Goal: Task Accomplishment & Management: Use online tool/utility

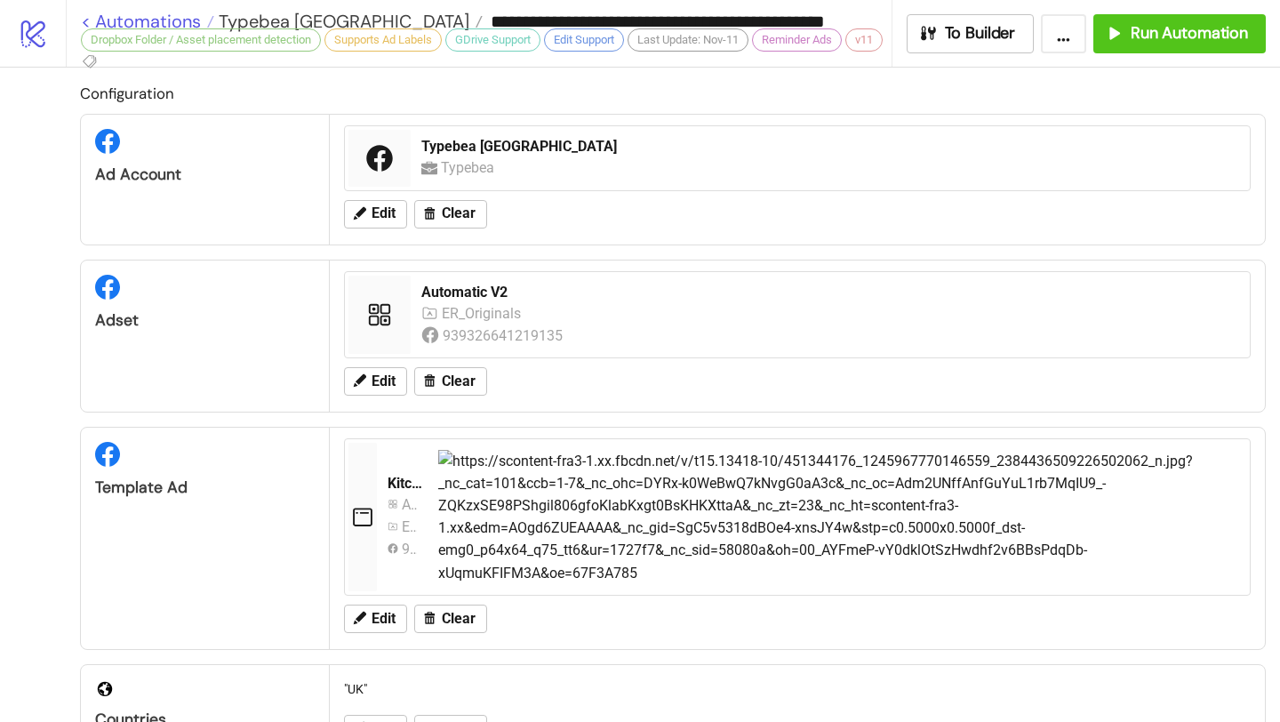
click at [152, 16] on link "< Automations" at bounding box center [147, 21] width 133 height 18
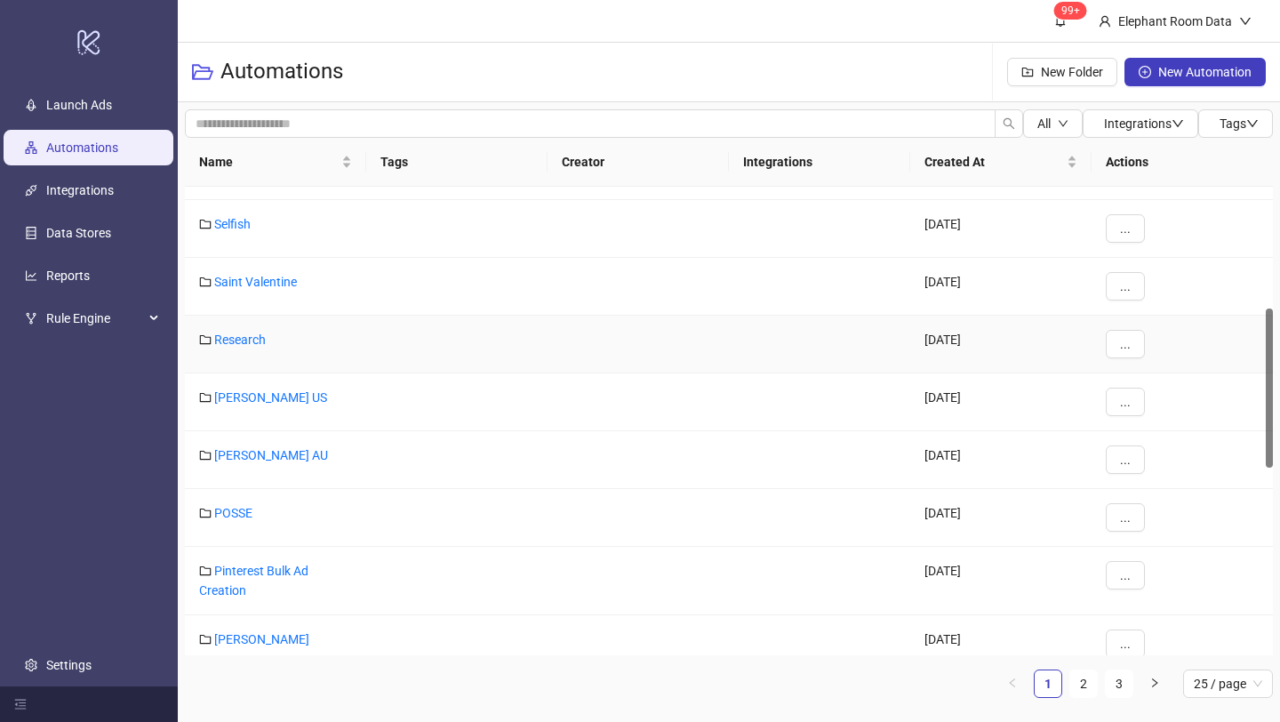
scroll to position [421, 0]
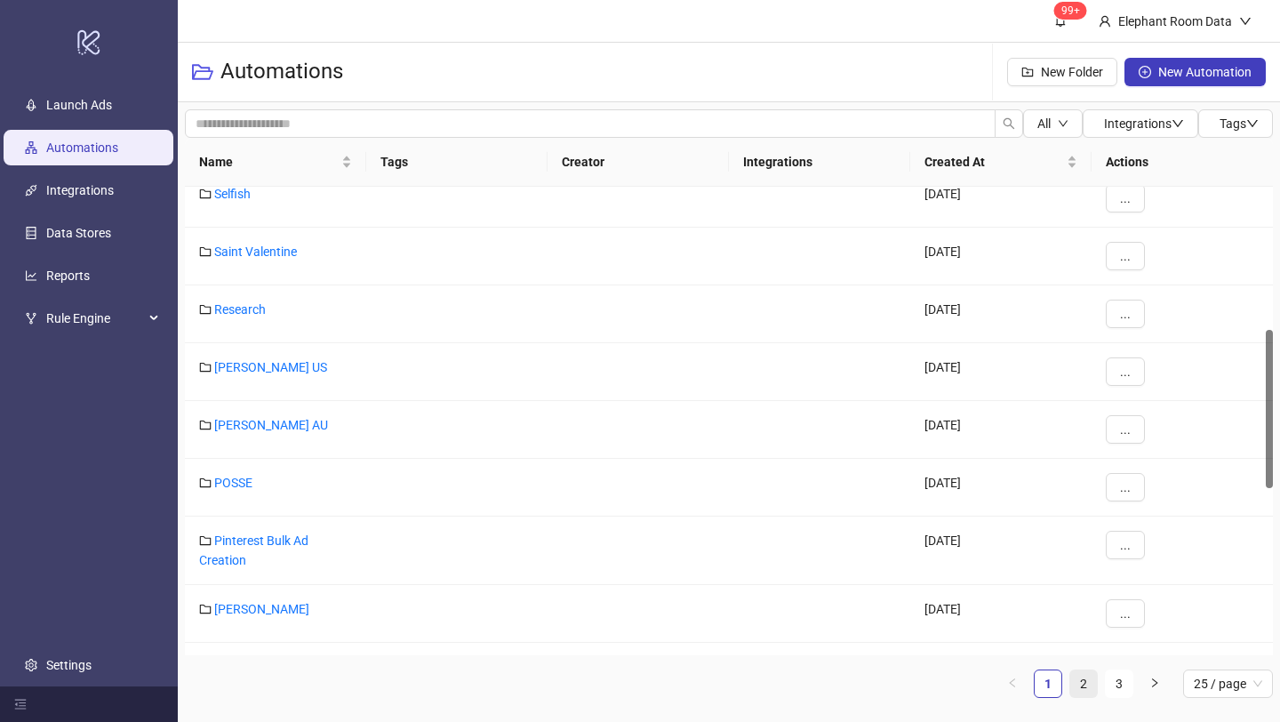
click at [1085, 684] on link "2" at bounding box center [1083, 683] width 27 height 27
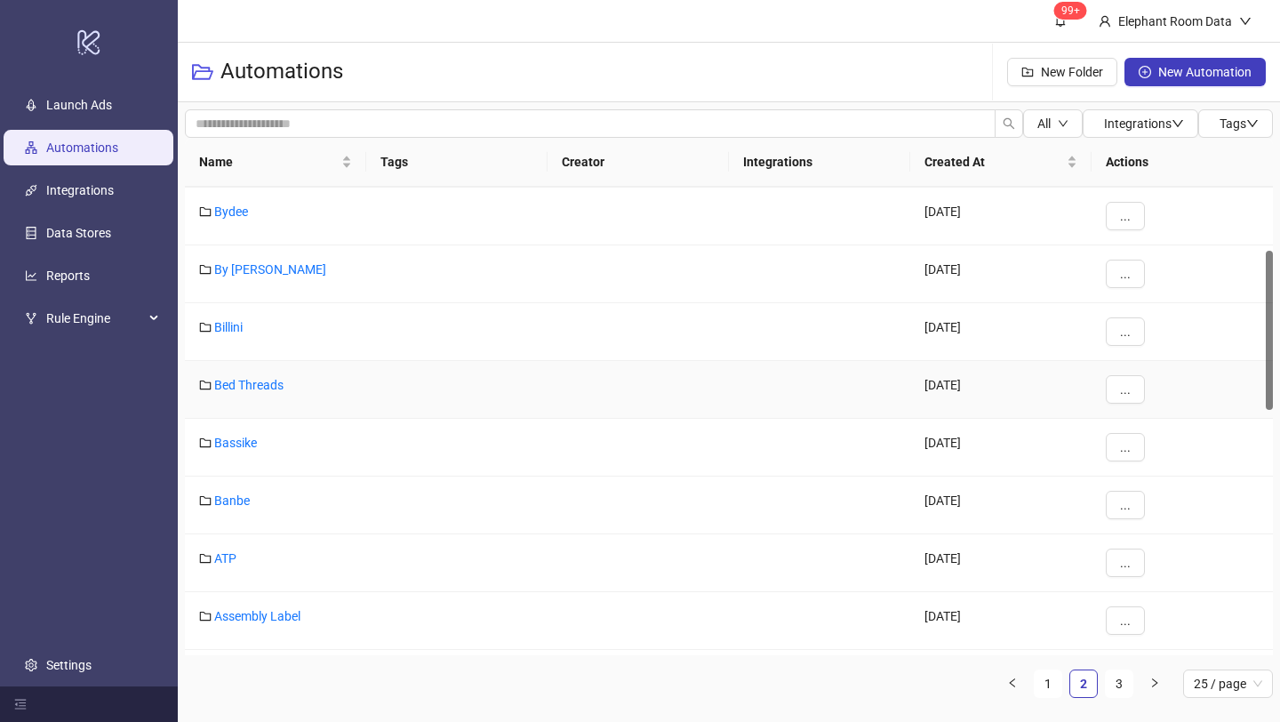
scroll to position [188, 0]
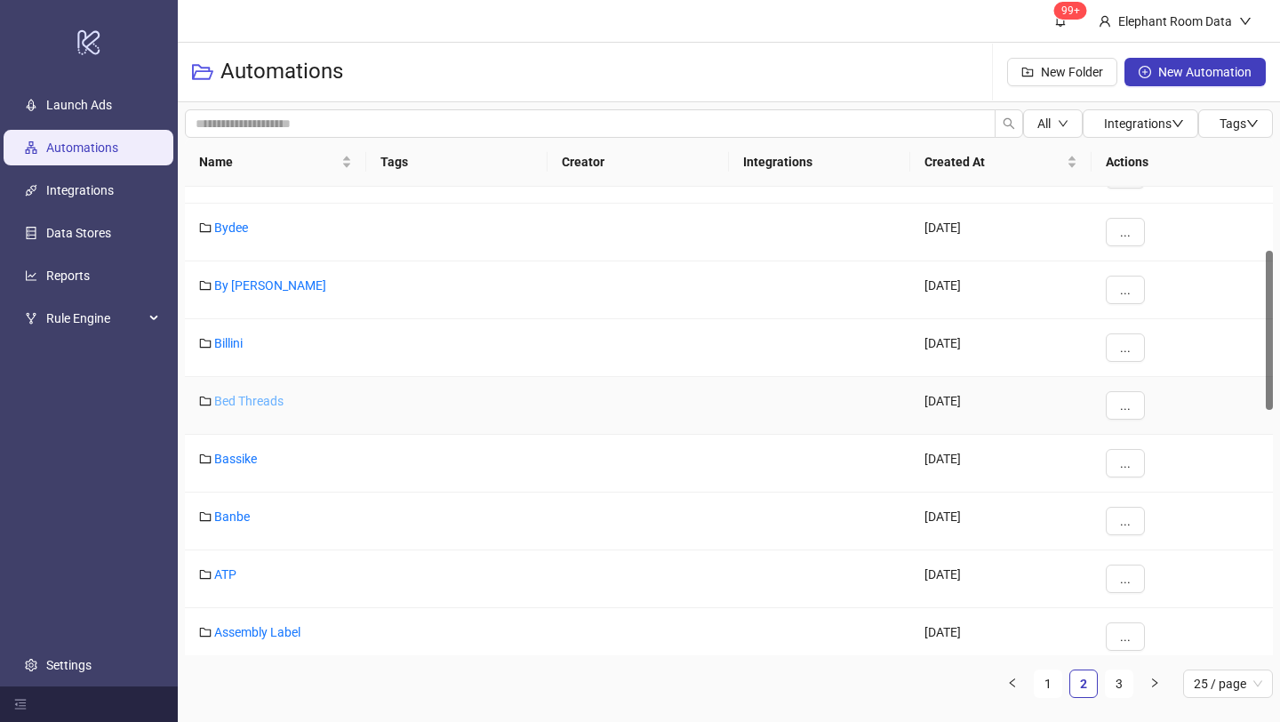
click at [271, 404] on link "Bed Threads" at bounding box center [248, 401] width 69 height 14
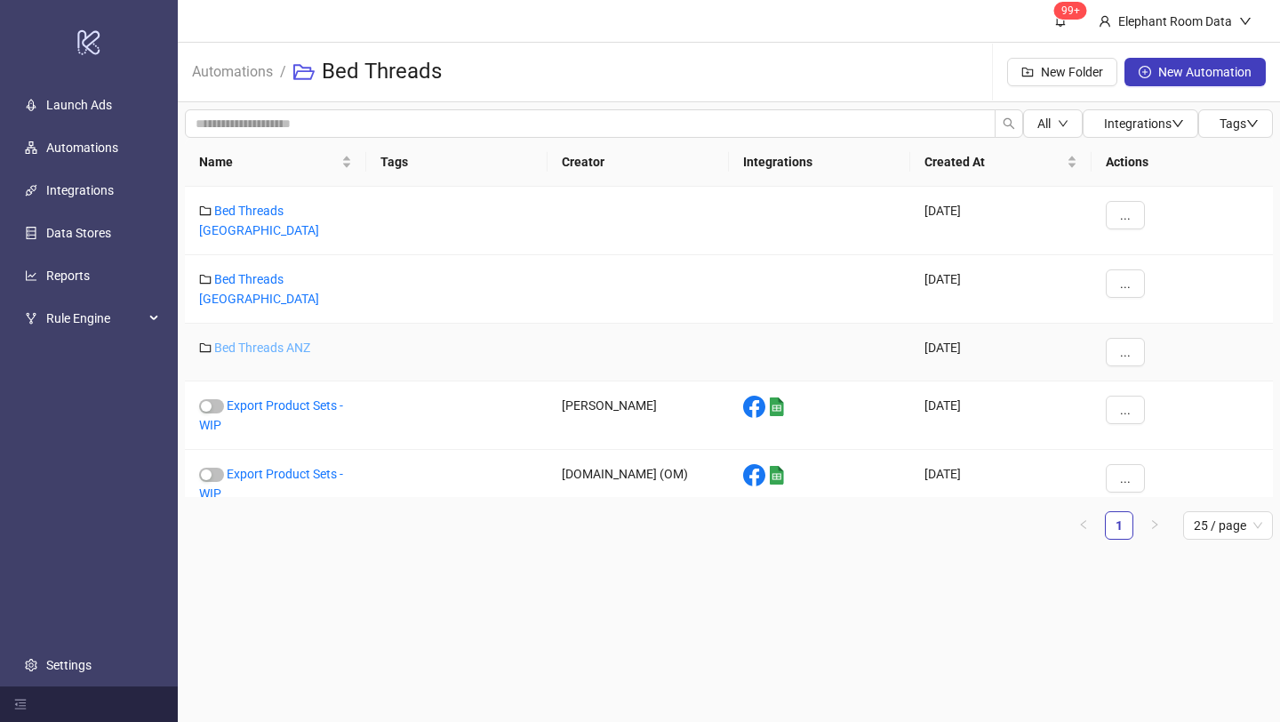
click at [304, 340] on link "Bed Threads ANZ" at bounding box center [262, 347] width 96 height 14
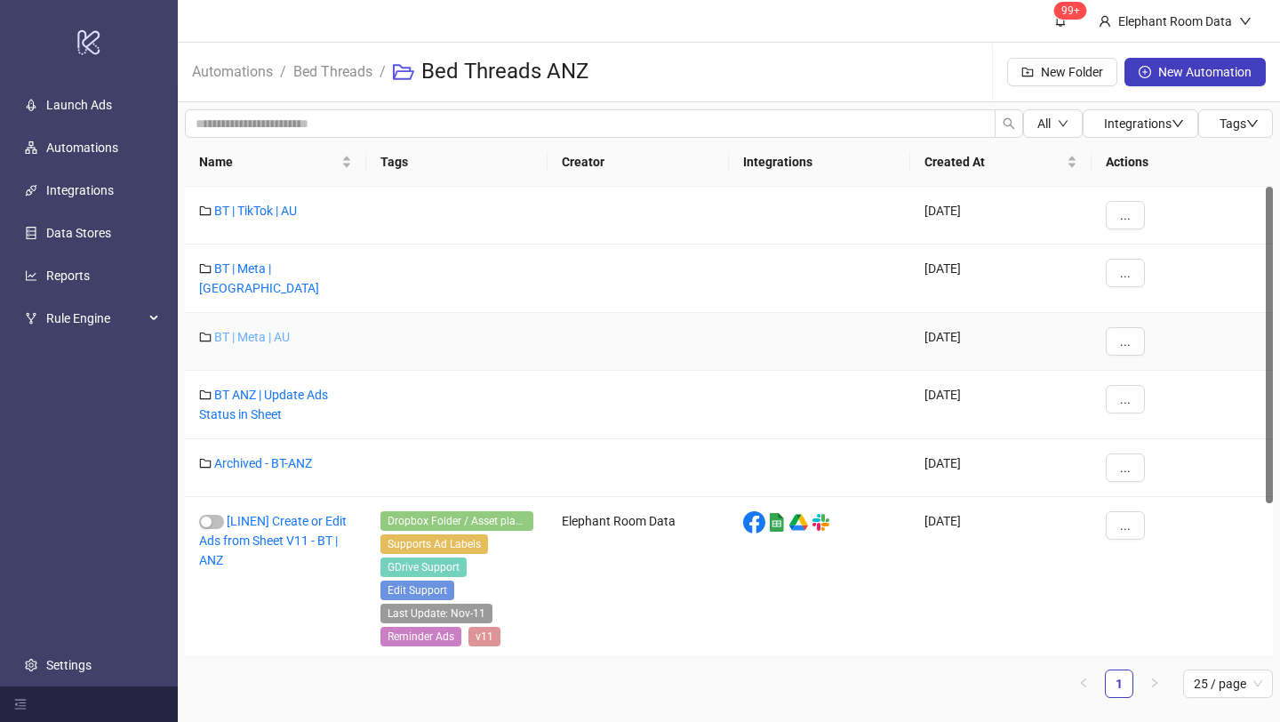
click at [284, 330] on link "BT | Meta | AU" at bounding box center [252, 337] width 76 height 14
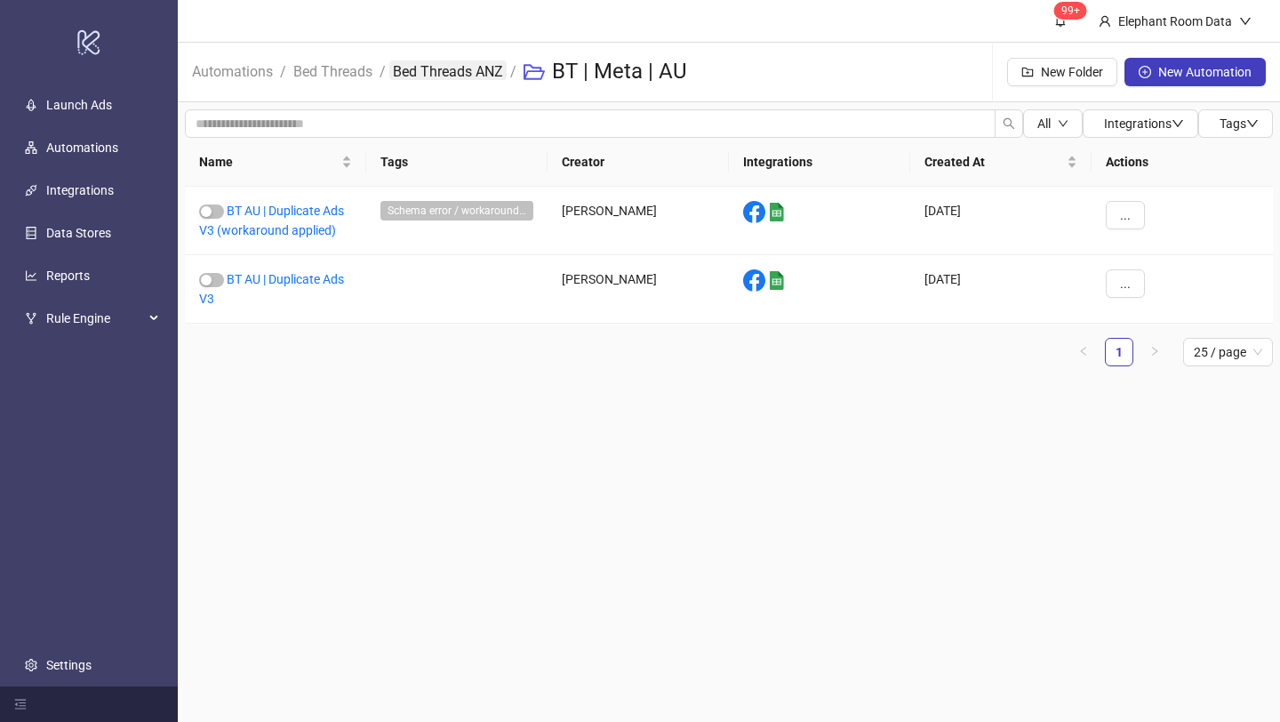
click at [401, 74] on link "Bed Threads ANZ" at bounding box center [447, 70] width 117 height 20
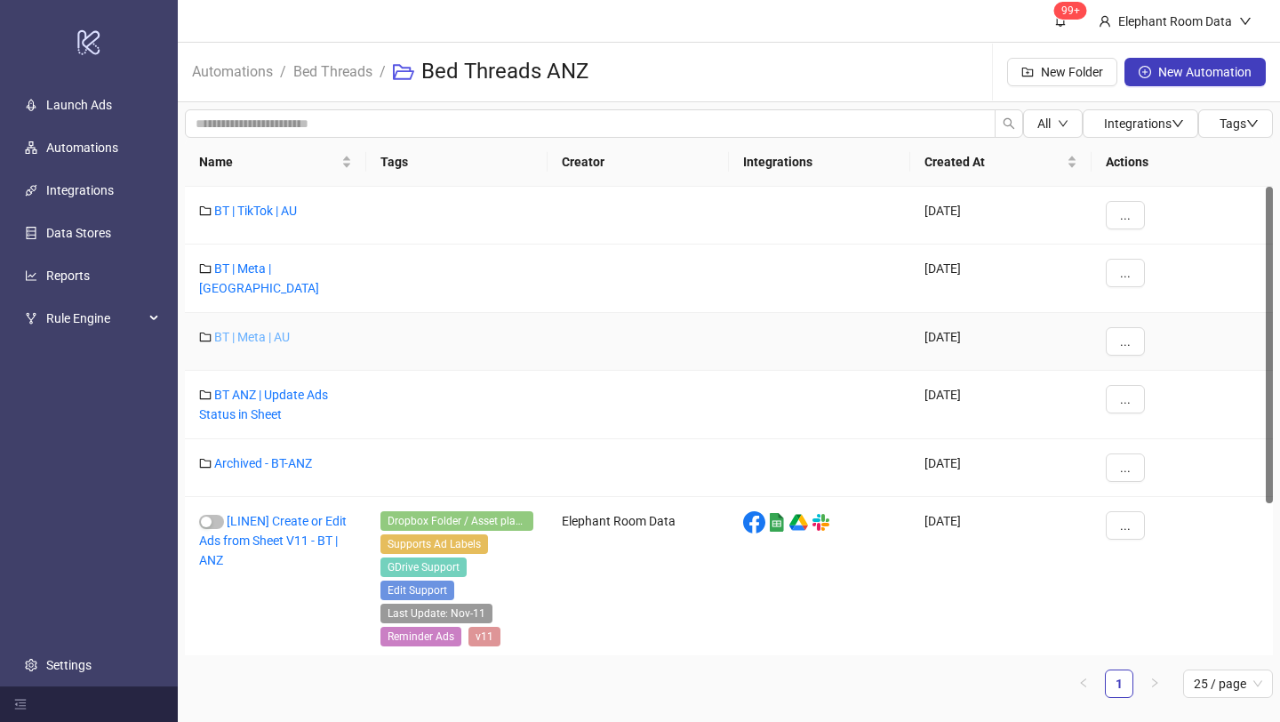
click at [275, 330] on link "BT | Meta | AU" at bounding box center [252, 337] width 76 height 14
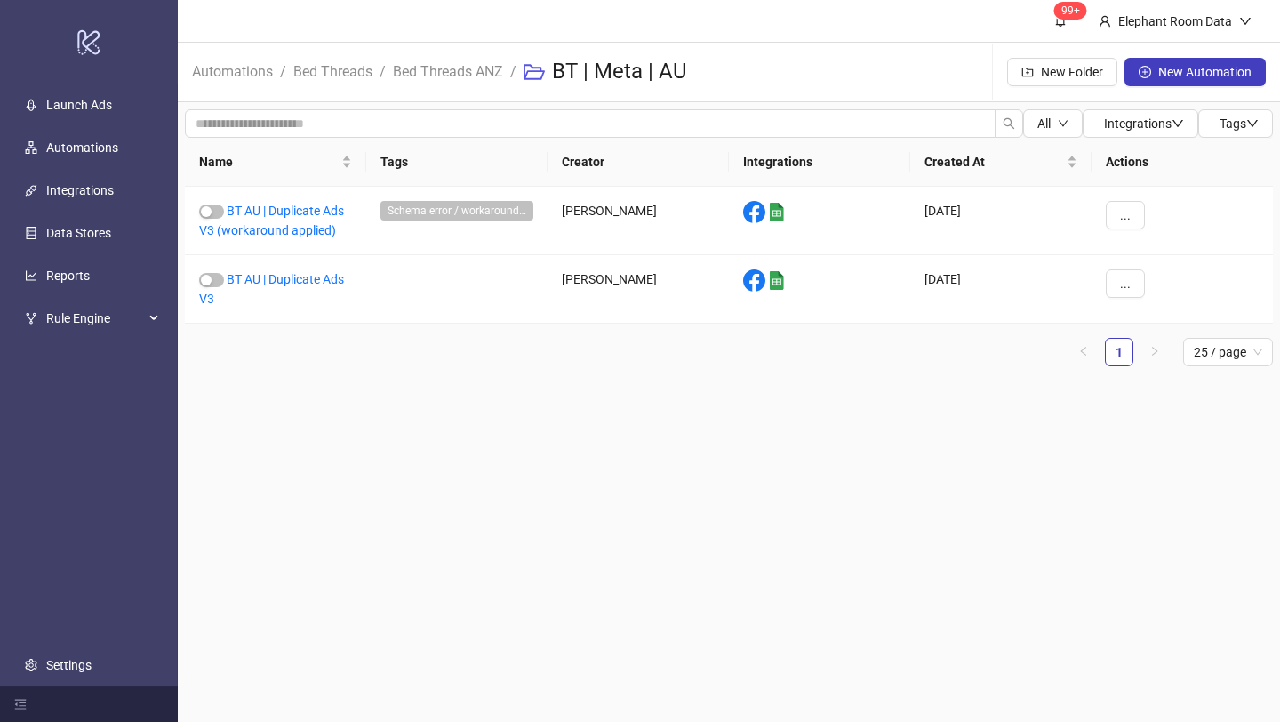
click at [406, 85] on li "Bed Threads ANZ" at bounding box center [448, 72] width 110 height 57
click at [406, 73] on link "Bed Threads ANZ" at bounding box center [447, 70] width 117 height 20
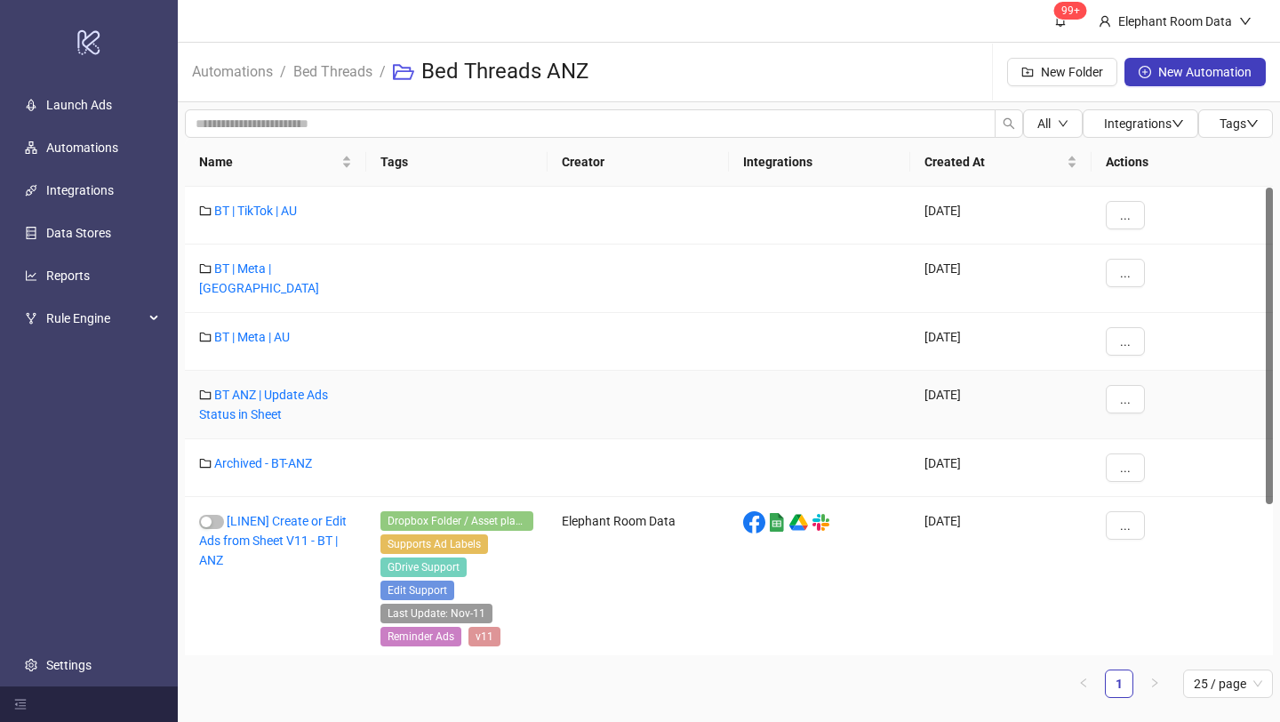
scroll to position [162, 0]
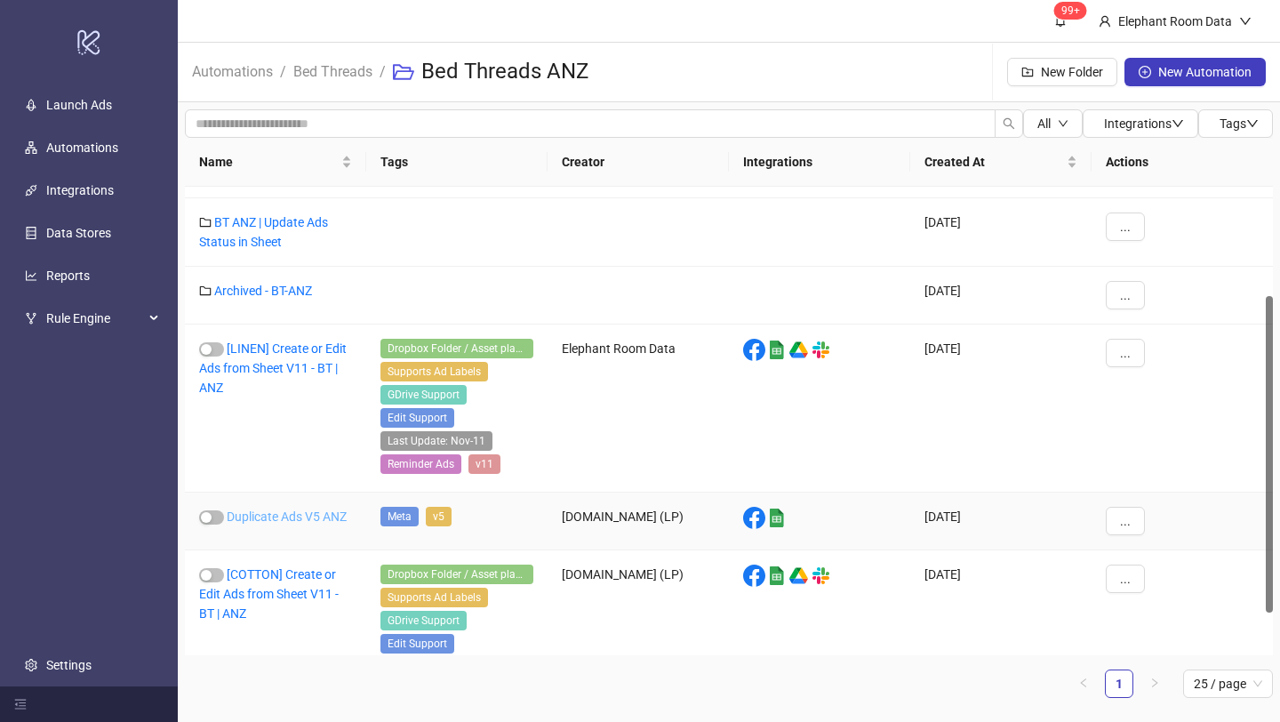
click at [256, 513] on link "Duplicate Ads V5 ANZ" at bounding box center [287, 516] width 120 height 14
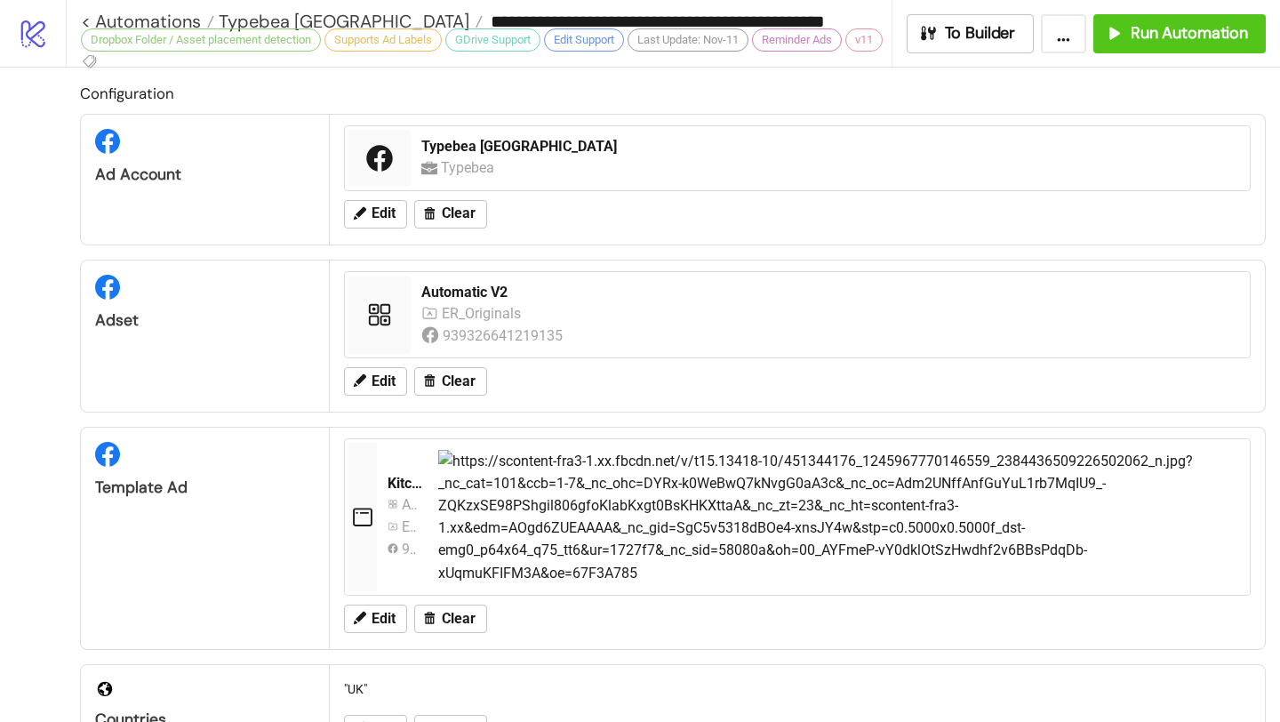
type input "**********"
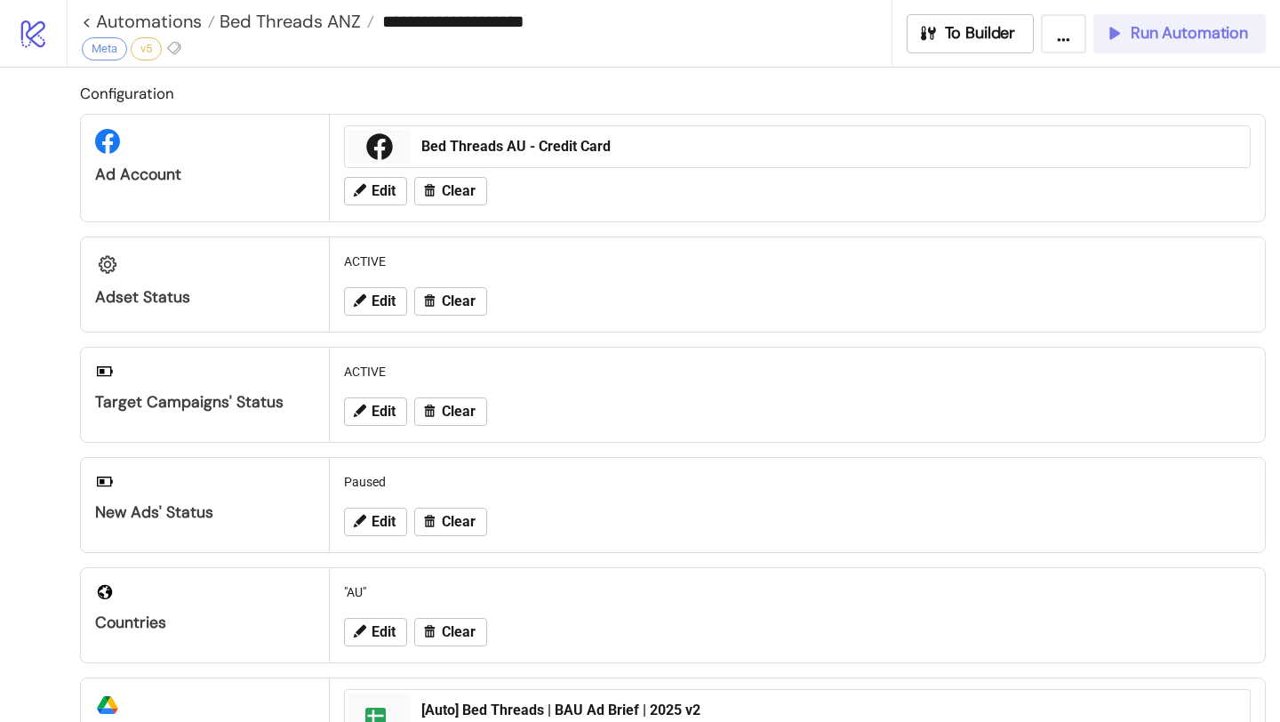
click at [1122, 44] on button "Run Automation" at bounding box center [1179, 33] width 172 height 39
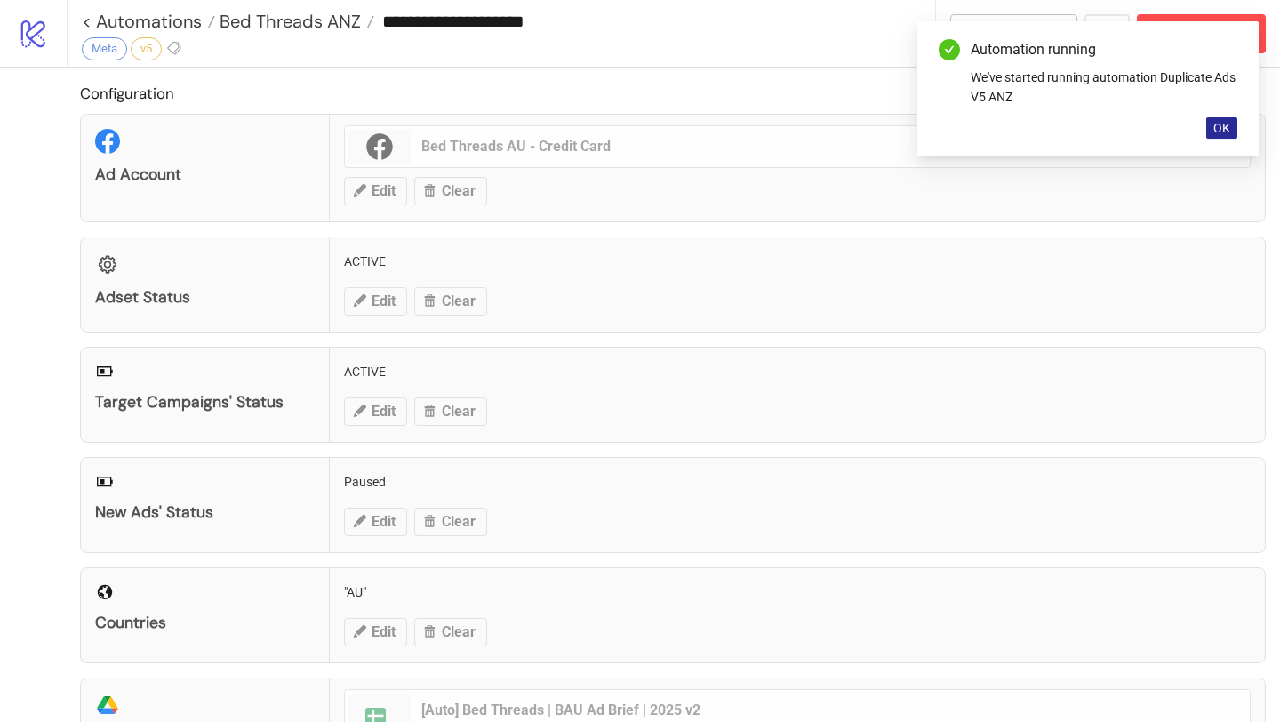
click at [1222, 127] on span "OK" at bounding box center [1221, 128] width 17 height 14
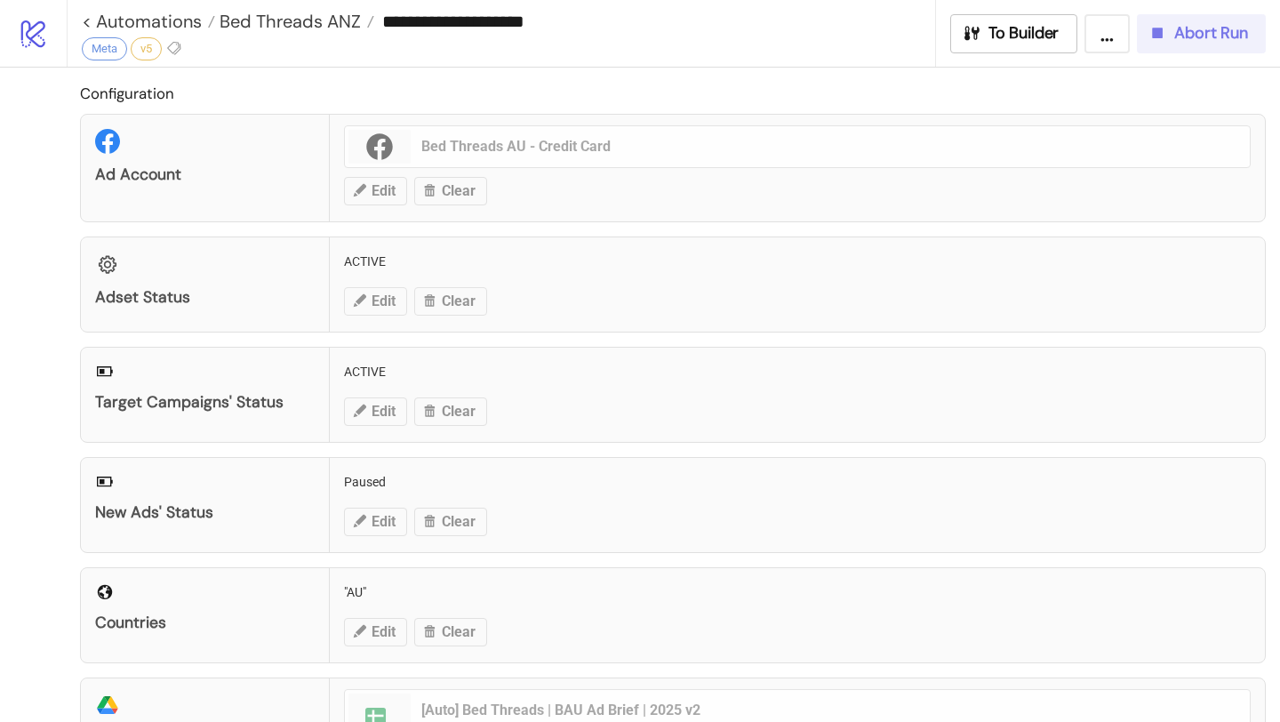
click at [1199, 41] on span "Abort Run" at bounding box center [1211, 33] width 74 height 20
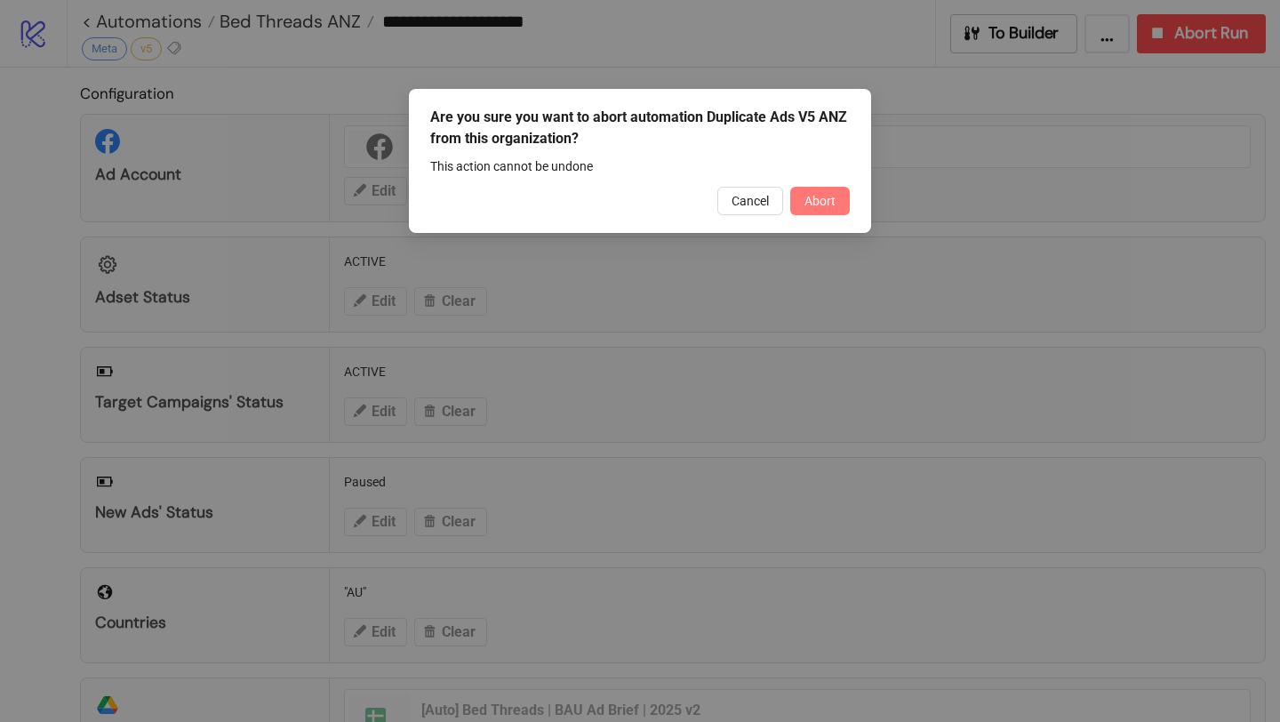
click at [816, 202] on span "Abort" at bounding box center [820, 201] width 31 height 14
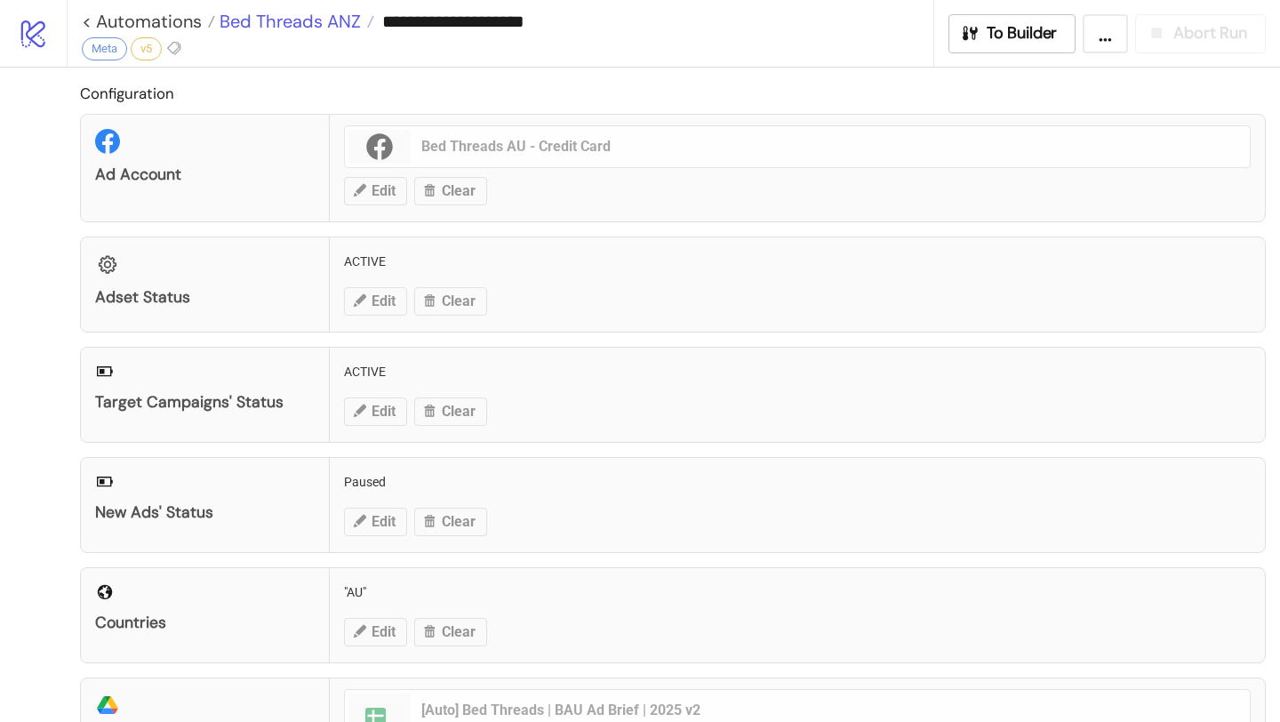
click at [343, 11] on span "Bed Threads ANZ" at bounding box center [288, 21] width 146 height 23
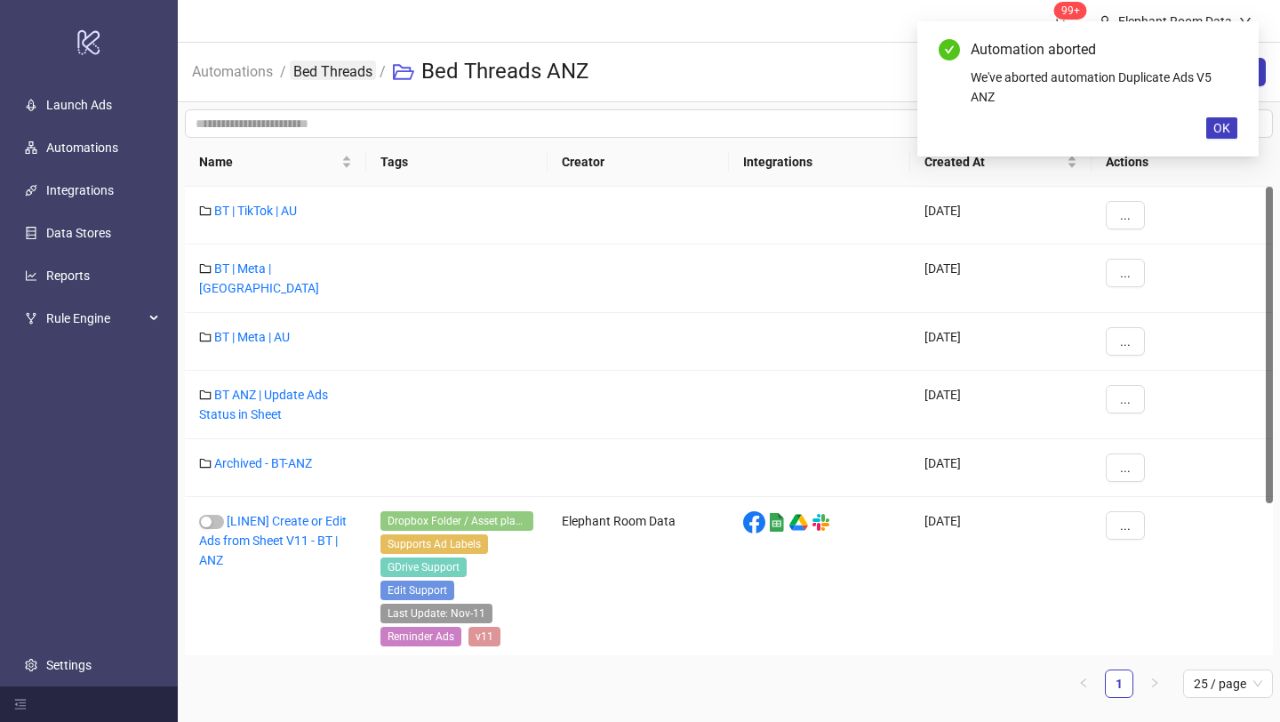
click at [356, 61] on link "Bed Threads" at bounding box center [333, 70] width 86 height 20
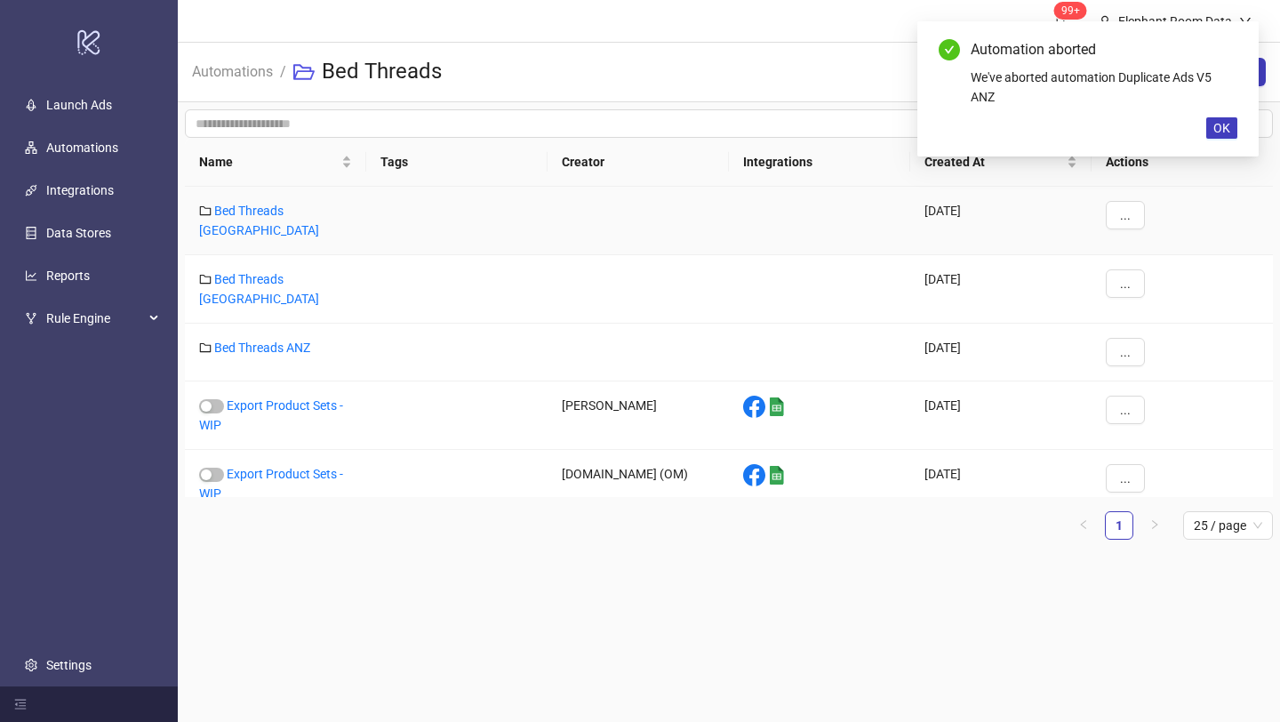
click at [291, 200] on div "Bed Threads [GEOGRAPHIC_DATA]" at bounding box center [275, 221] width 181 height 68
click at [308, 204] on link "Bed Threads [GEOGRAPHIC_DATA]" at bounding box center [259, 221] width 120 height 34
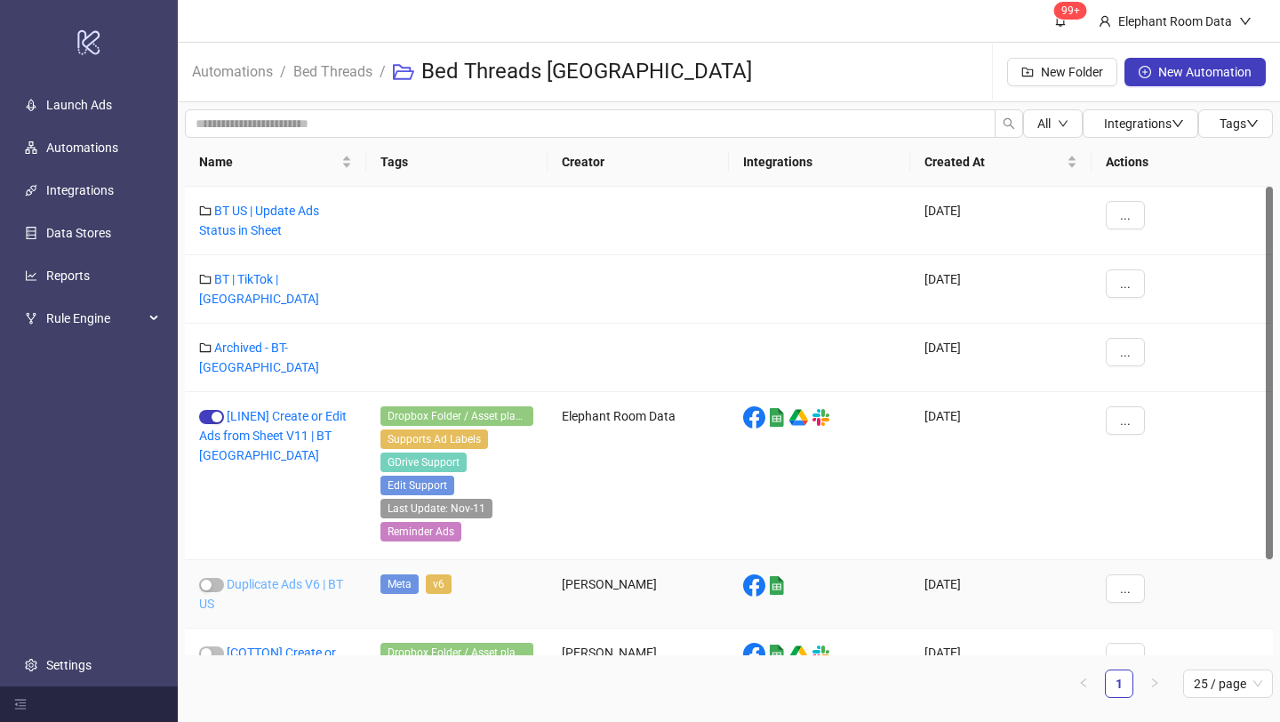
click at [294, 577] on link "Duplicate Ads V6 | BT US" at bounding box center [271, 594] width 144 height 34
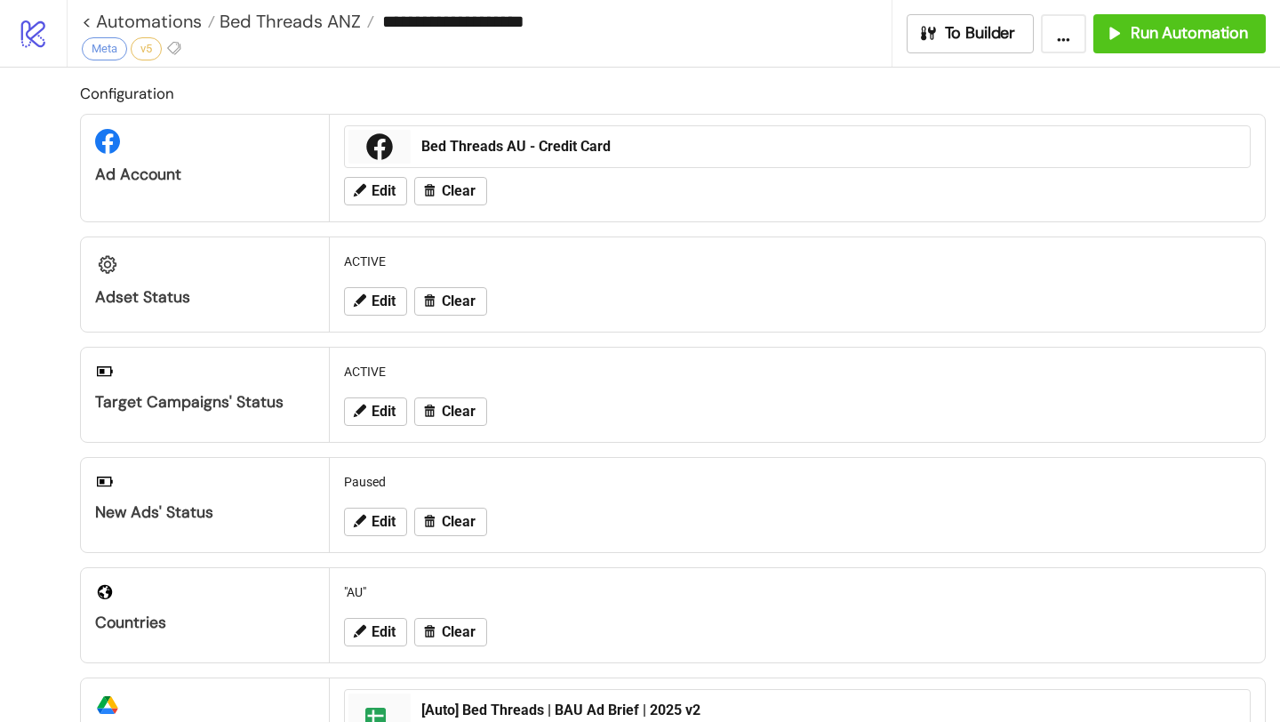
type input "**********"
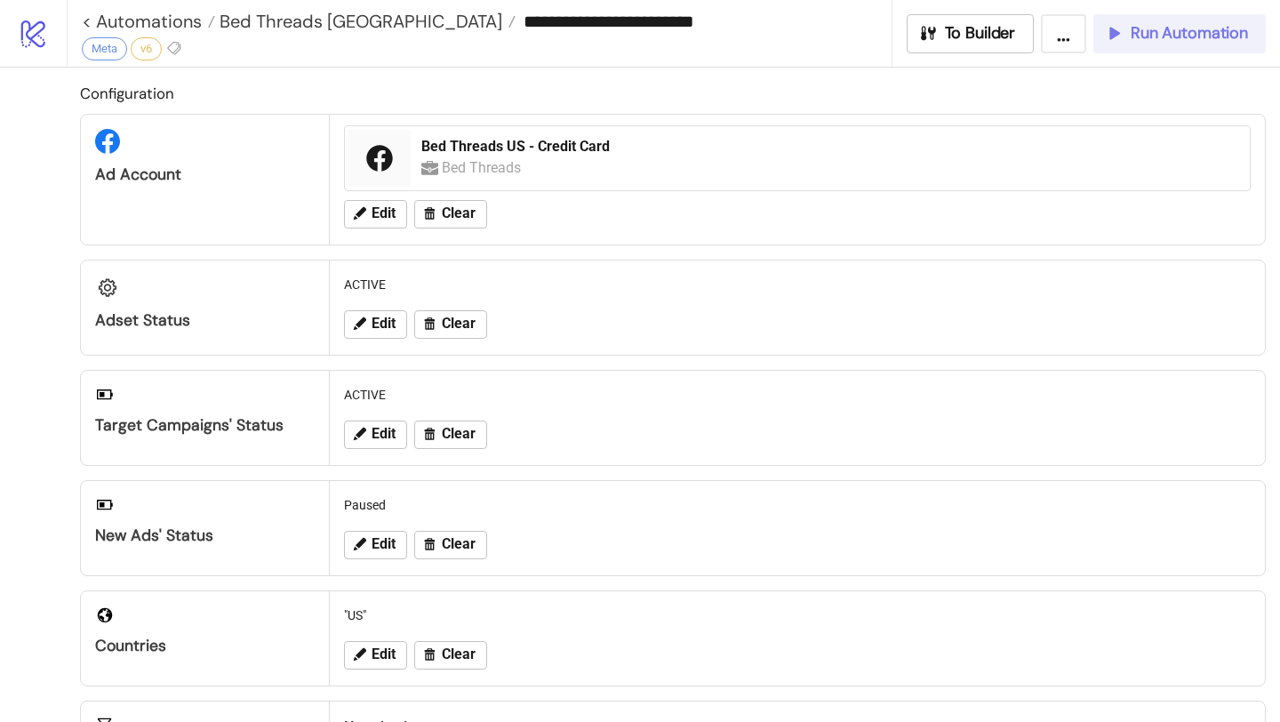
click at [1110, 42] on div "Run Automation" at bounding box center [1176, 33] width 144 height 20
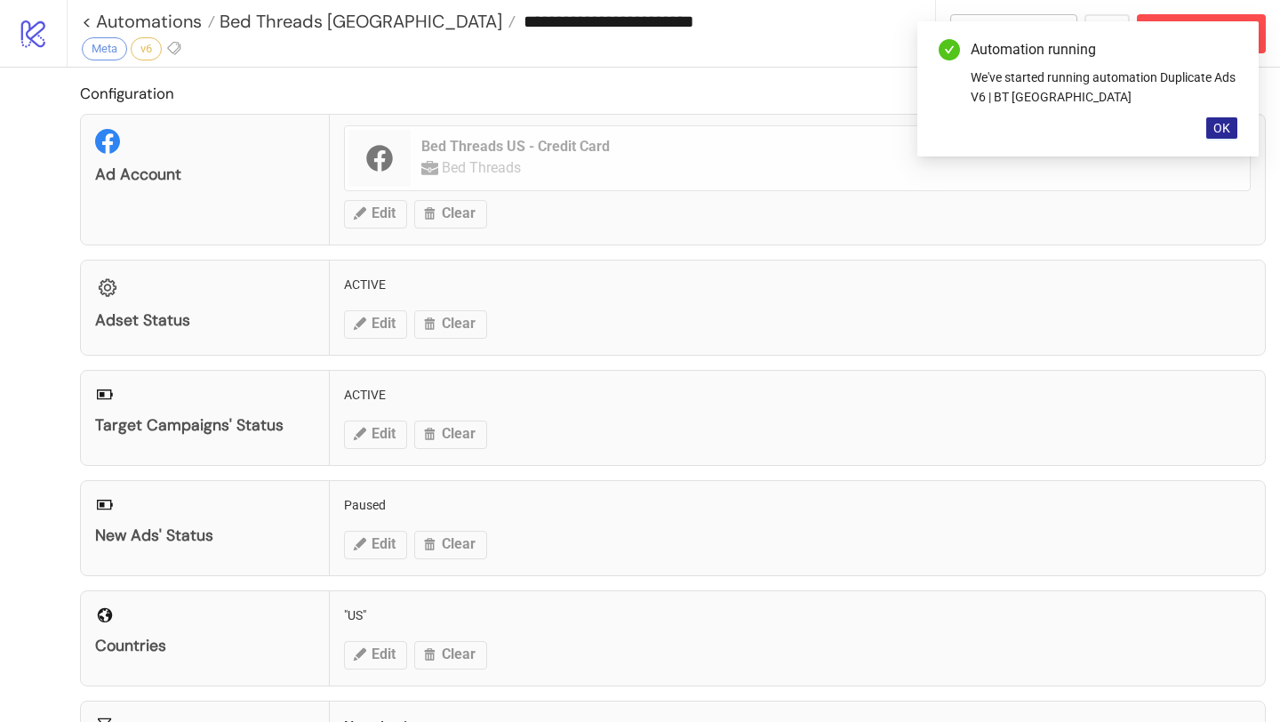
click at [1221, 127] on span "OK" at bounding box center [1221, 128] width 17 height 14
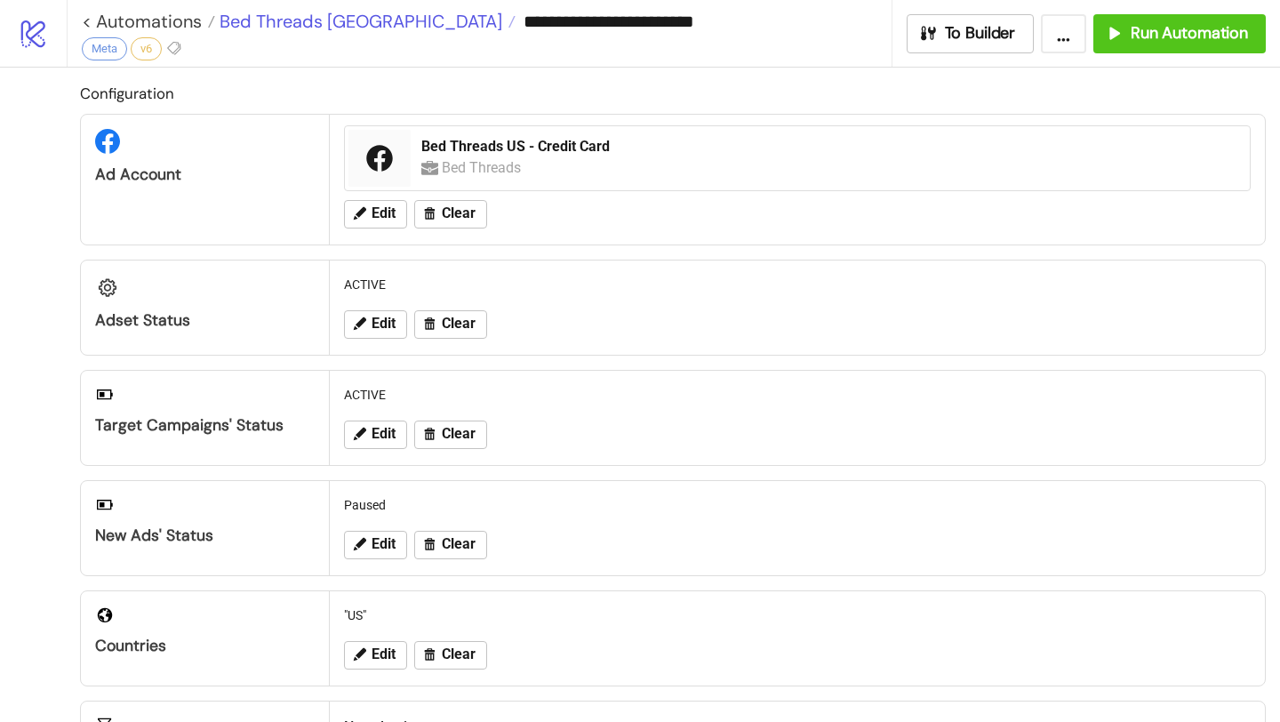
click at [313, 14] on span "Bed Threads [GEOGRAPHIC_DATA]" at bounding box center [358, 21] width 287 height 23
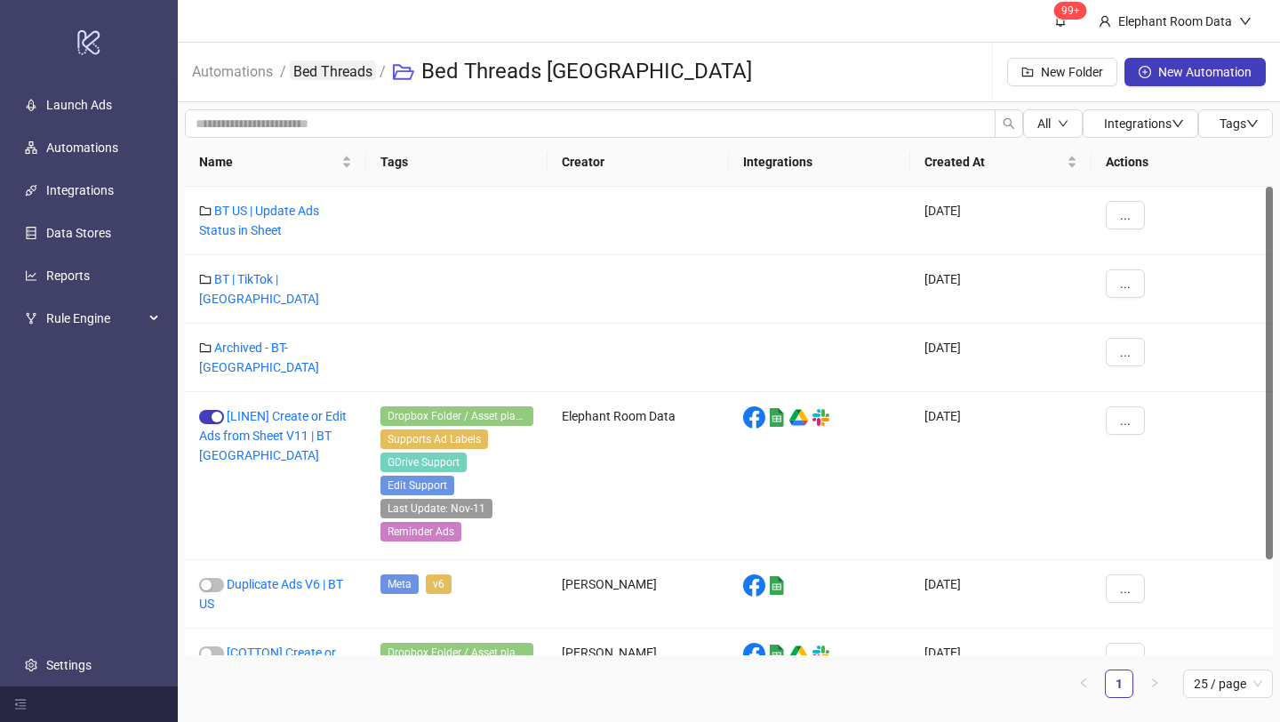
click at [354, 79] on link "Bed Threads" at bounding box center [333, 70] width 86 height 20
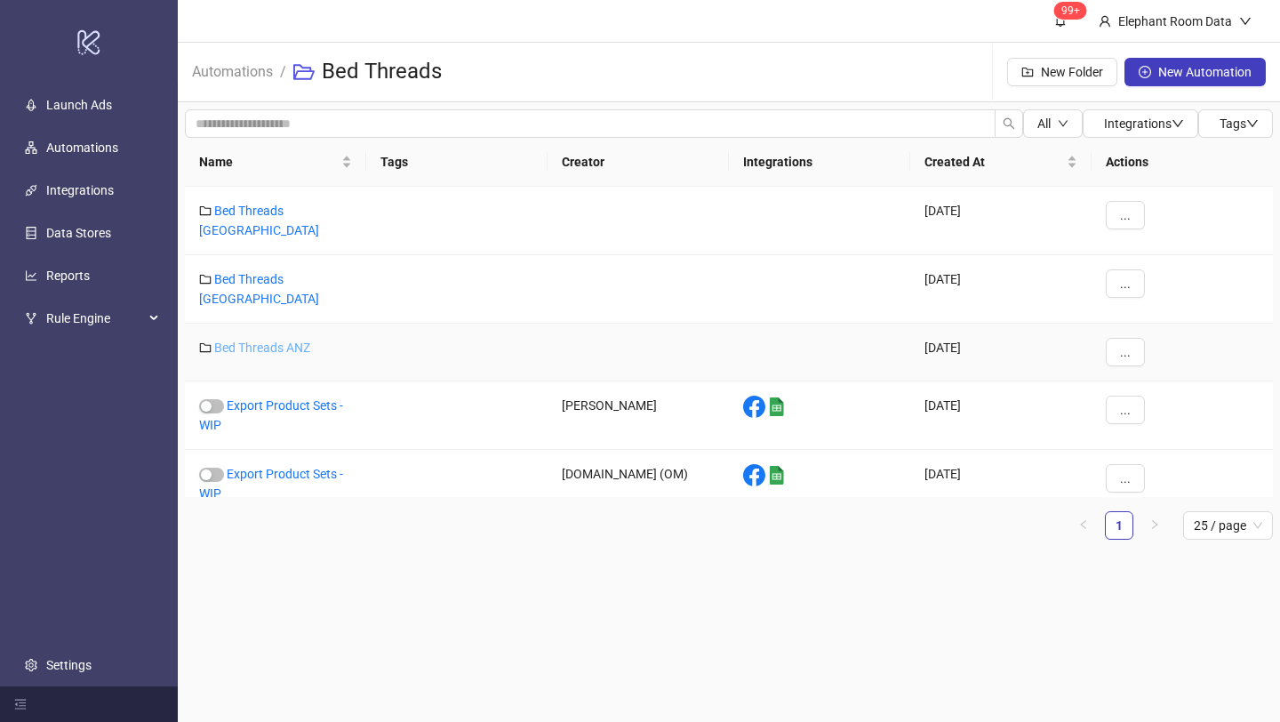
click at [294, 340] on link "Bed Threads ANZ" at bounding box center [262, 347] width 96 height 14
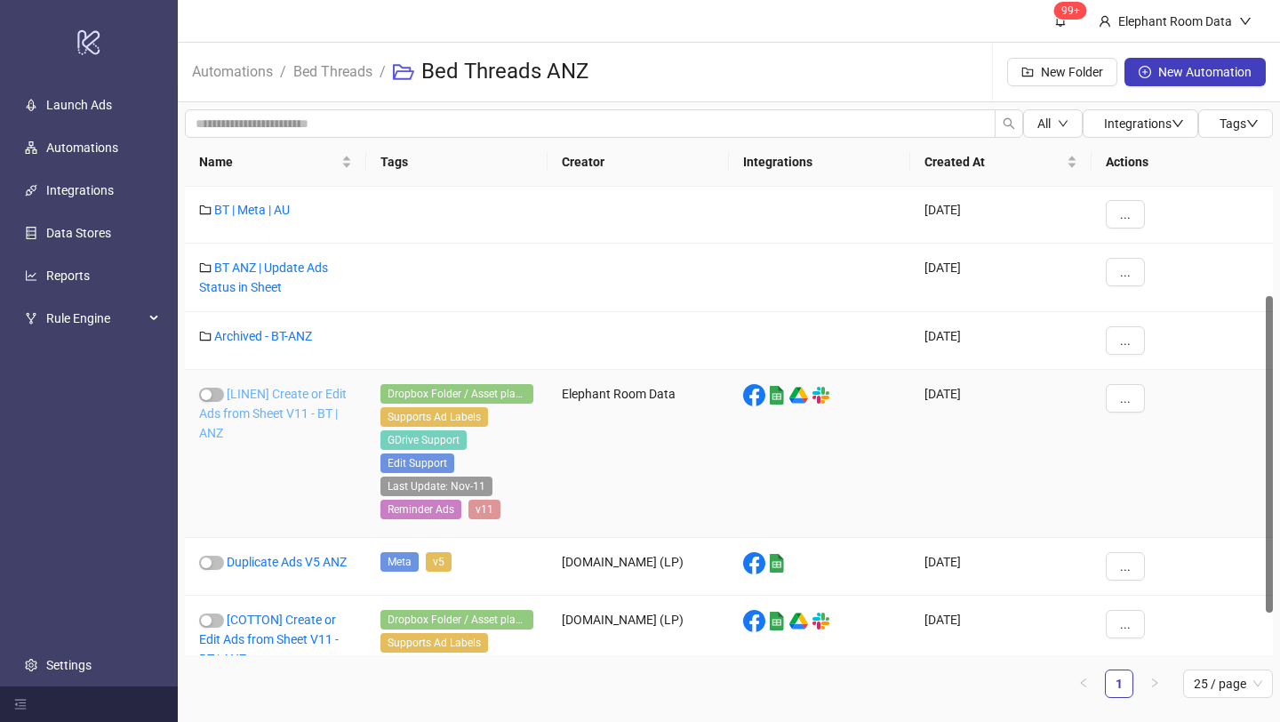
scroll to position [225, 0]
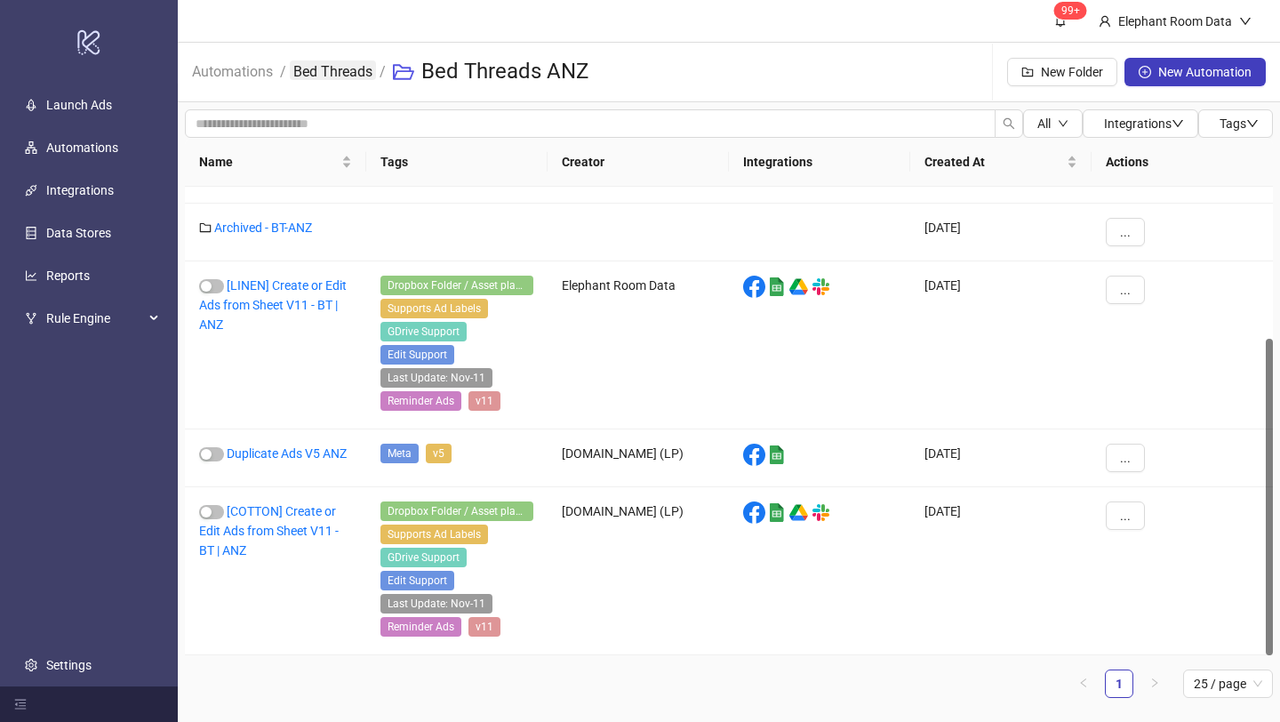
click at [348, 76] on link "Bed Threads" at bounding box center [333, 70] width 86 height 20
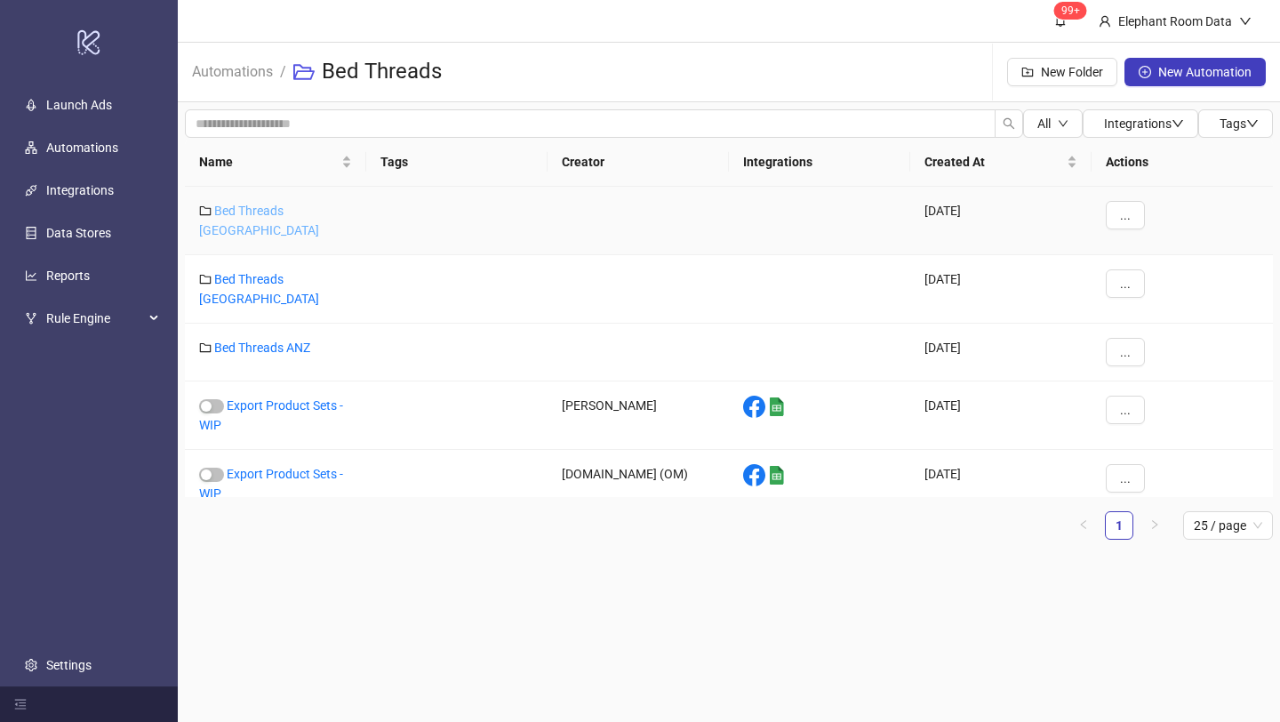
click at [295, 208] on link "Bed Threads [GEOGRAPHIC_DATA]" at bounding box center [259, 221] width 120 height 34
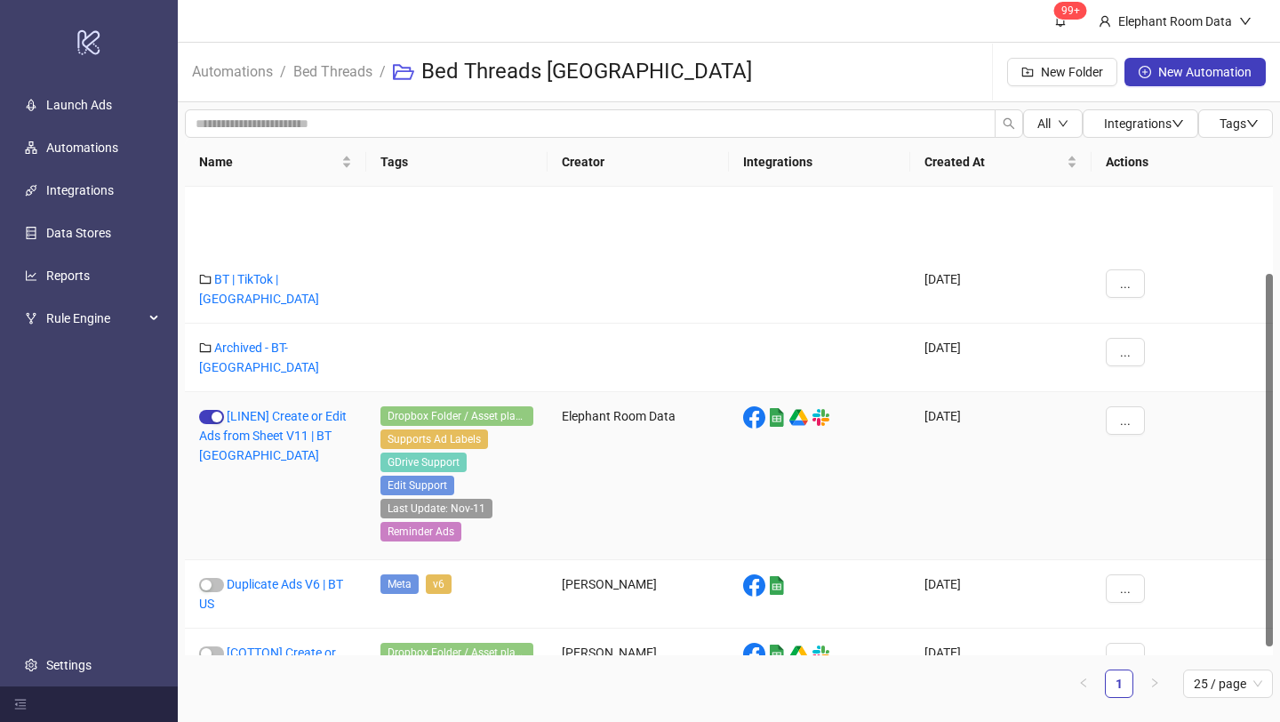
scroll to position [120, 0]
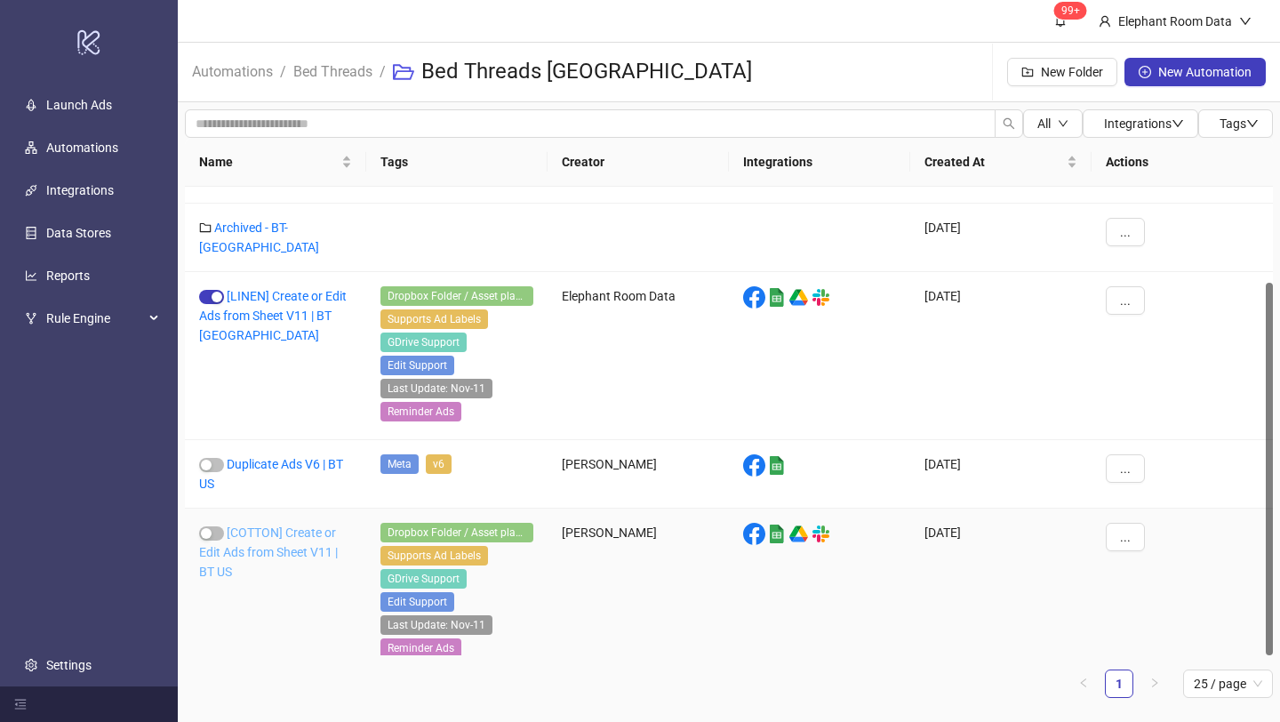
click at [302, 533] on link "[COTTON] Create or Edit Ads from Sheet V11 | BT US" at bounding box center [268, 551] width 139 height 53
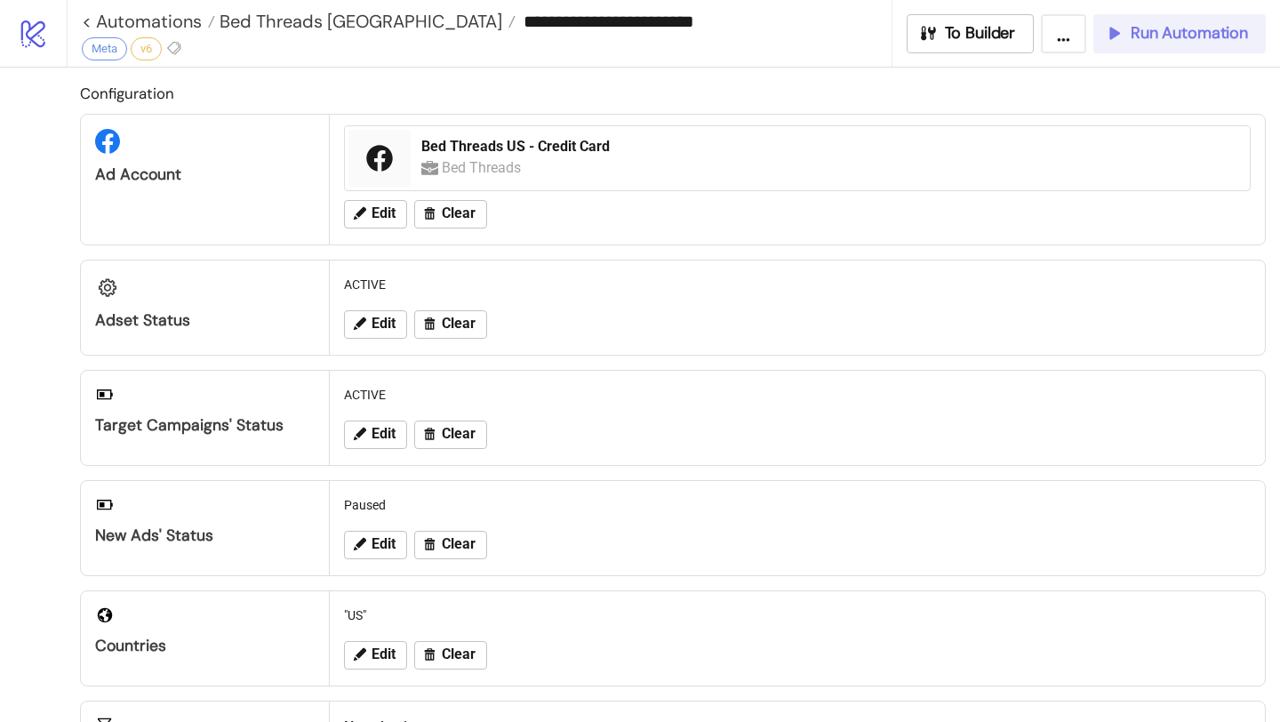
type input "**********"
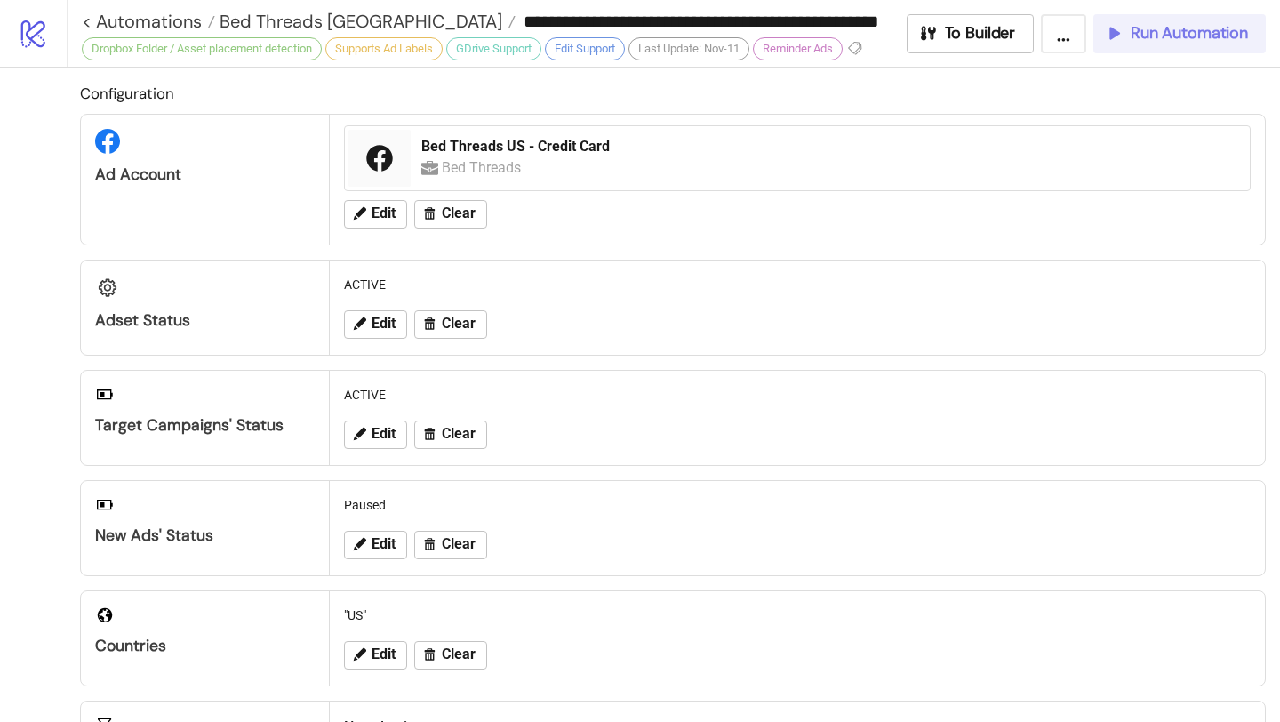
click at [1156, 40] on span "Run Automation" at bounding box center [1189, 33] width 117 height 20
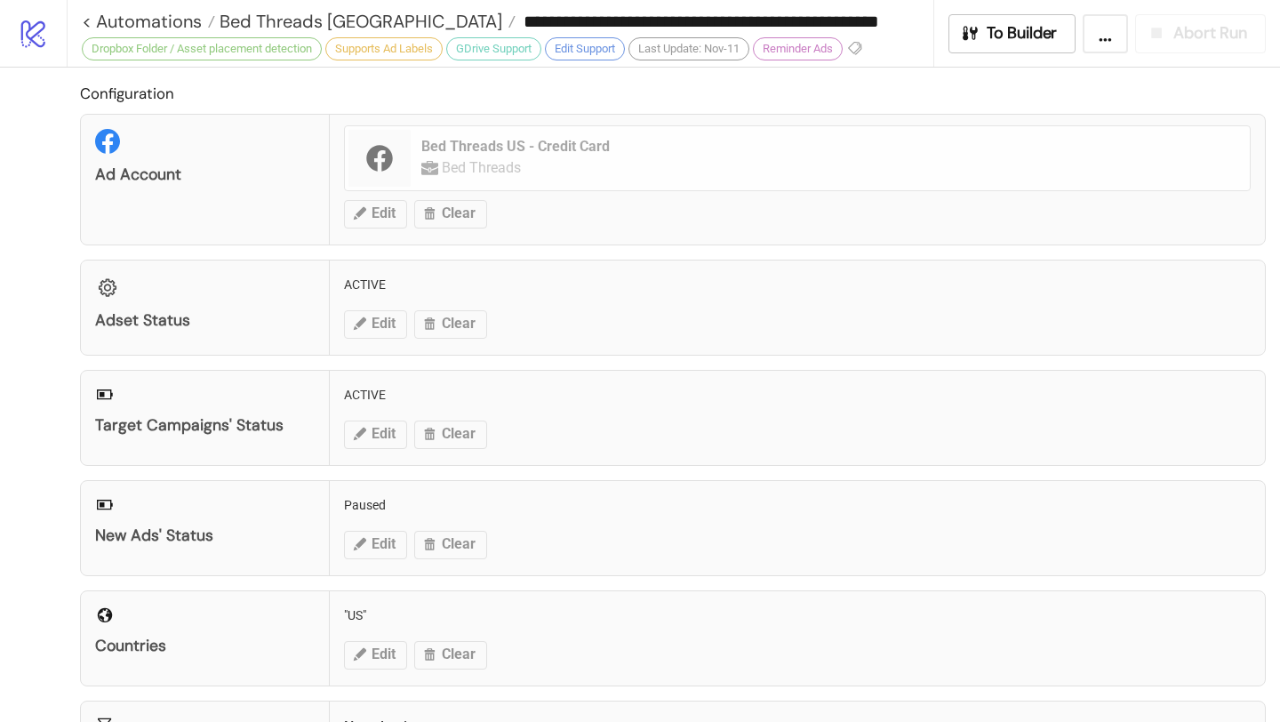
click at [363, 8] on div "**********" at bounding box center [508, 21] width 852 height 27
click at [353, 17] on span "Bed Threads [GEOGRAPHIC_DATA]" at bounding box center [358, 21] width 287 height 23
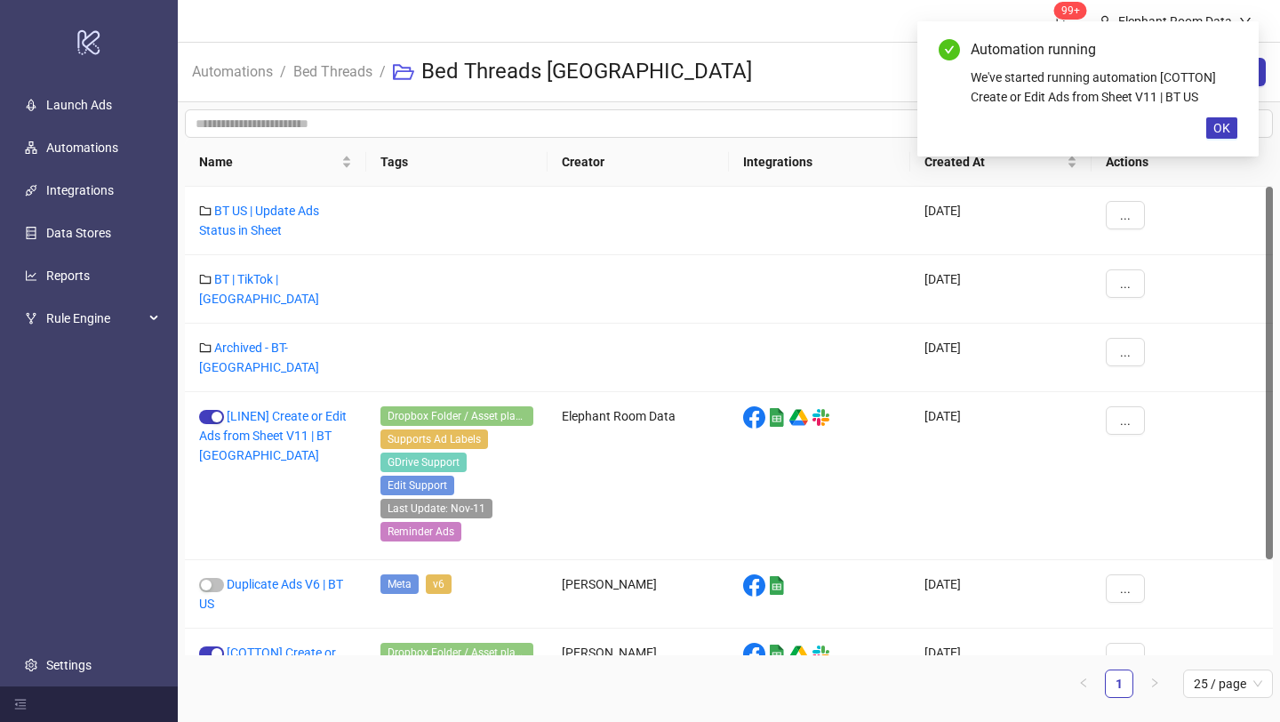
click at [342, 82] on span "Bed Threads" at bounding box center [332, 71] width 79 height 22
click at [340, 76] on link "Bed Threads" at bounding box center [333, 70] width 86 height 20
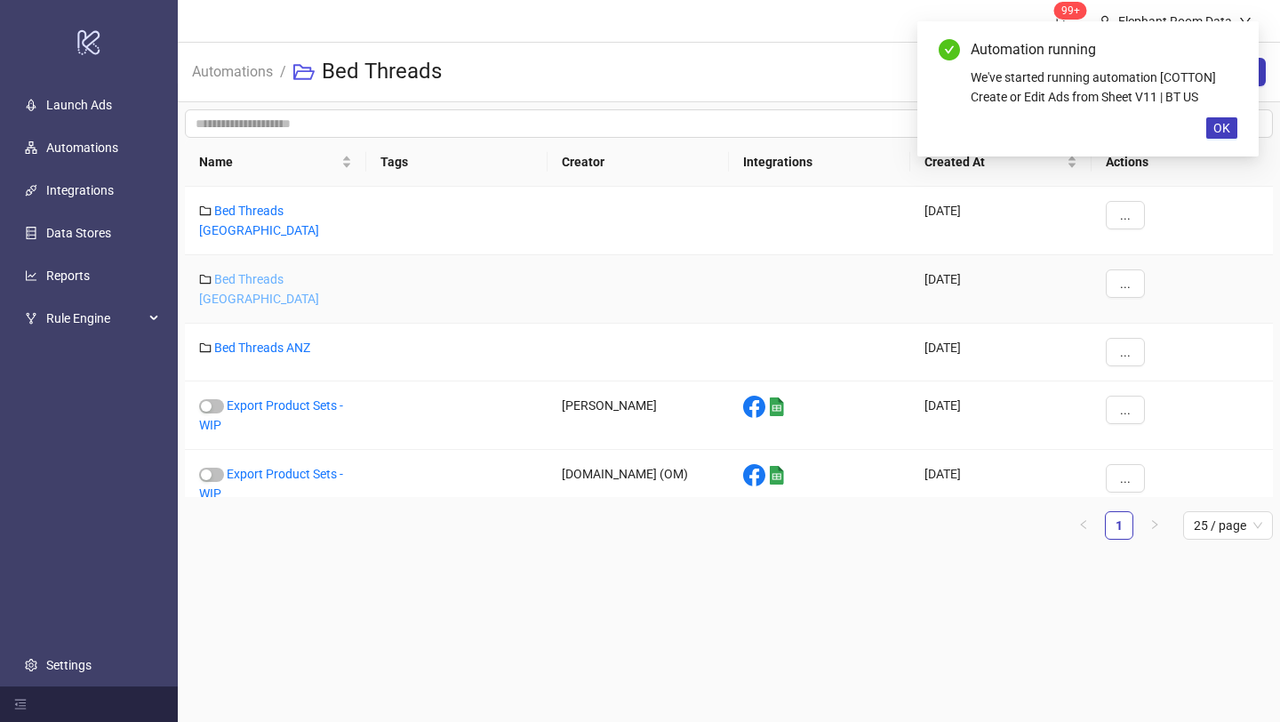
click at [286, 275] on link "Bed Threads [GEOGRAPHIC_DATA]" at bounding box center [259, 289] width 120 height 34
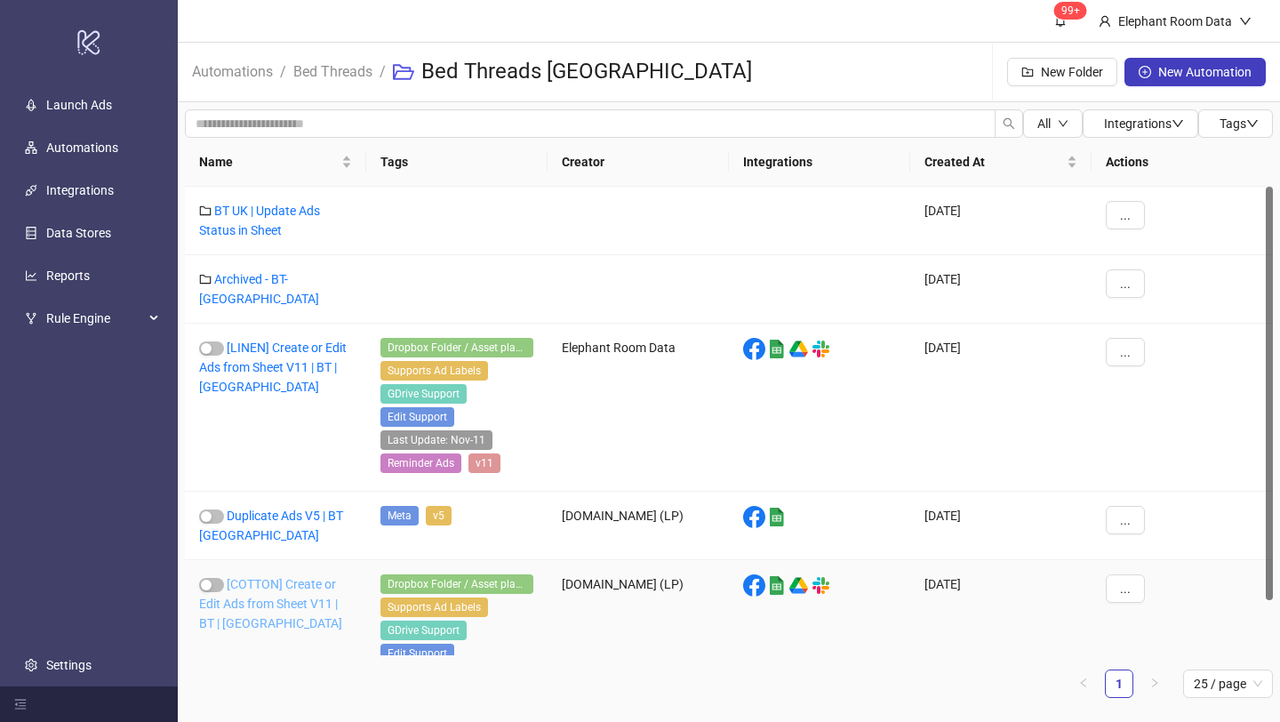
scroll to position [62, 0]
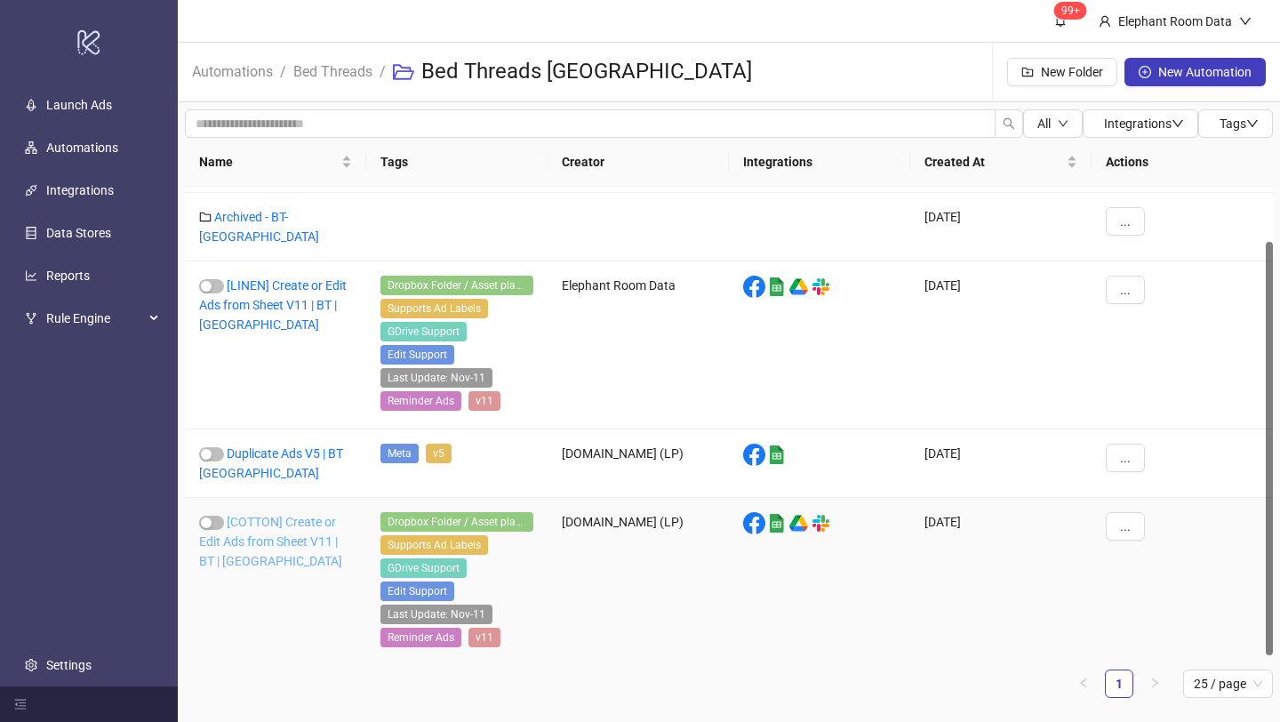
click at [292, 528] on link "[COTTON] Create or Edit Ads from Sheet V11 | BT | [GEOGRAPHIC_DATA]" at bounding box center [270, 541] width 143 height 53
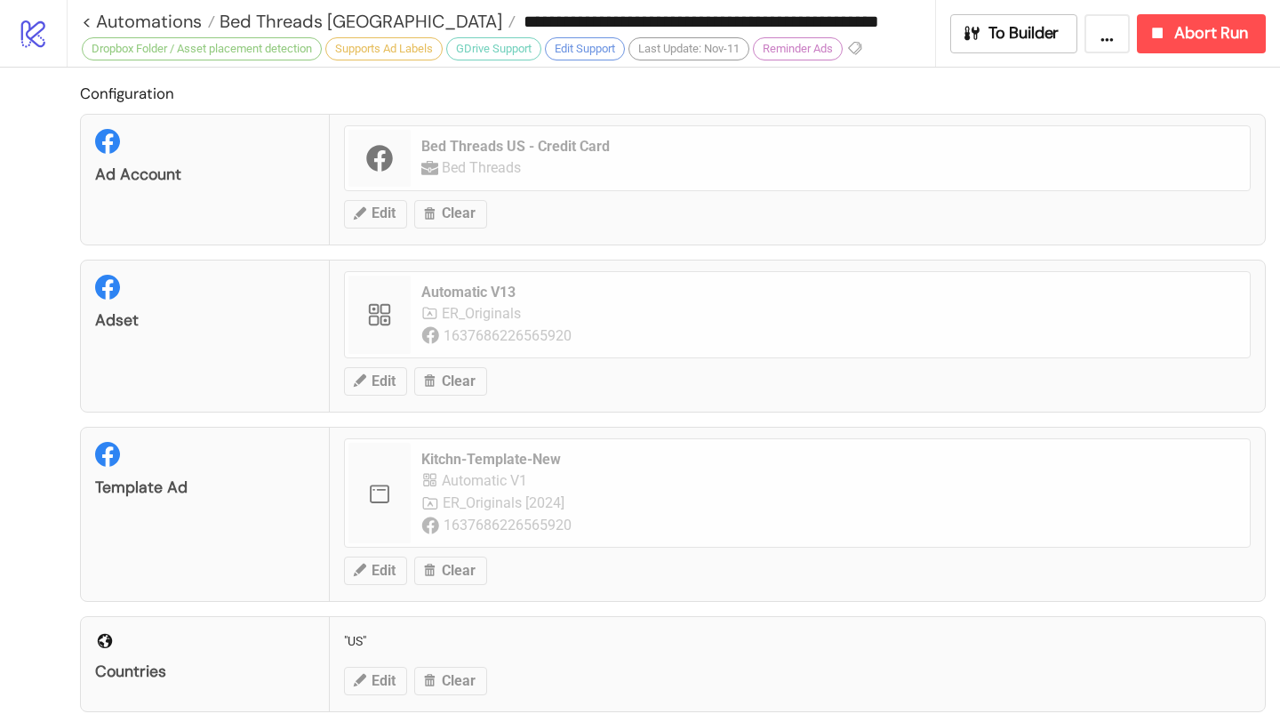
type input "**********"
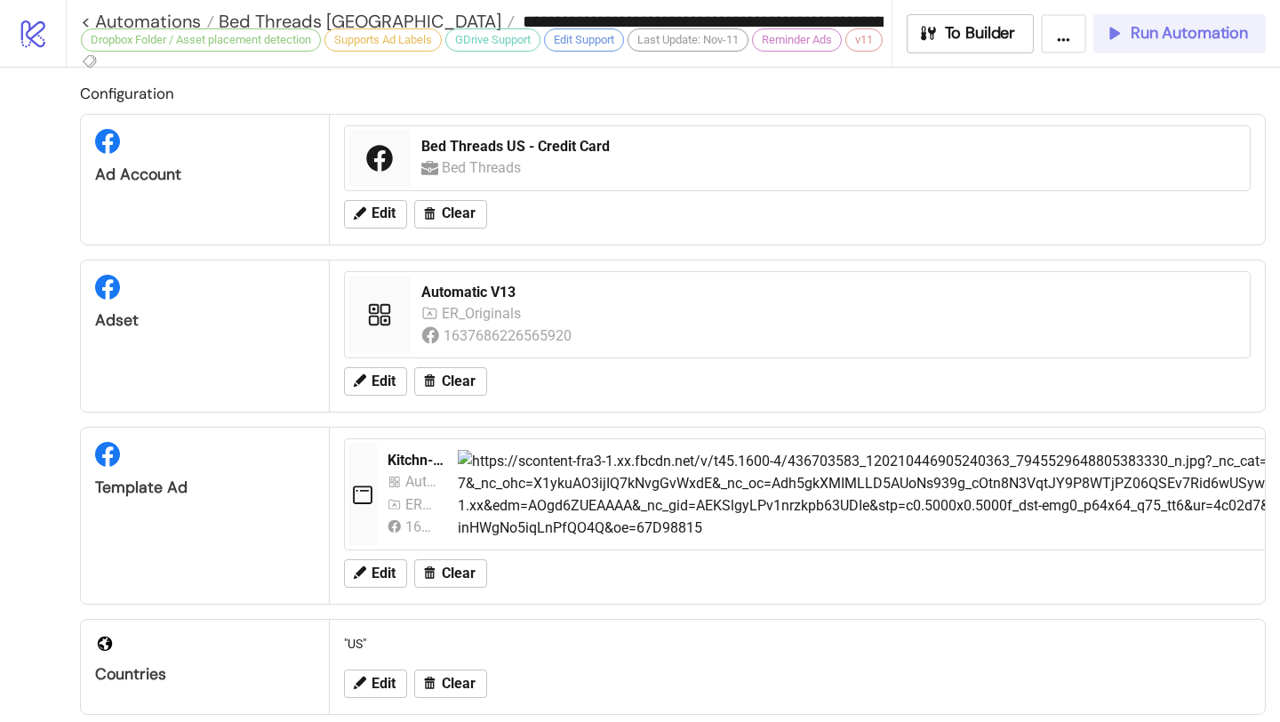
click at [1185, 44] on button "Run Automation" at bounding box center [1179, 33] width 172 height 39
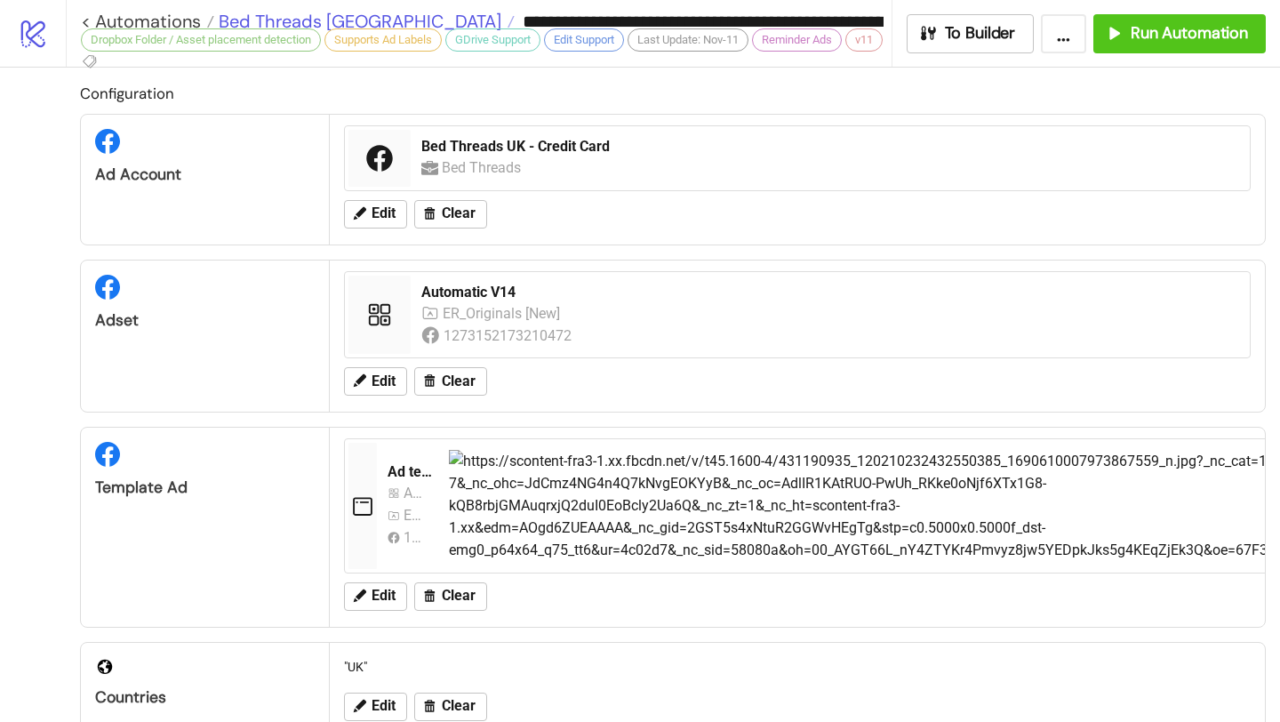
click at [323, 14] on span "Bed Threads [GEOGRAPHIC_DATA]" at bounding box center [357, 21] width 287 height 23
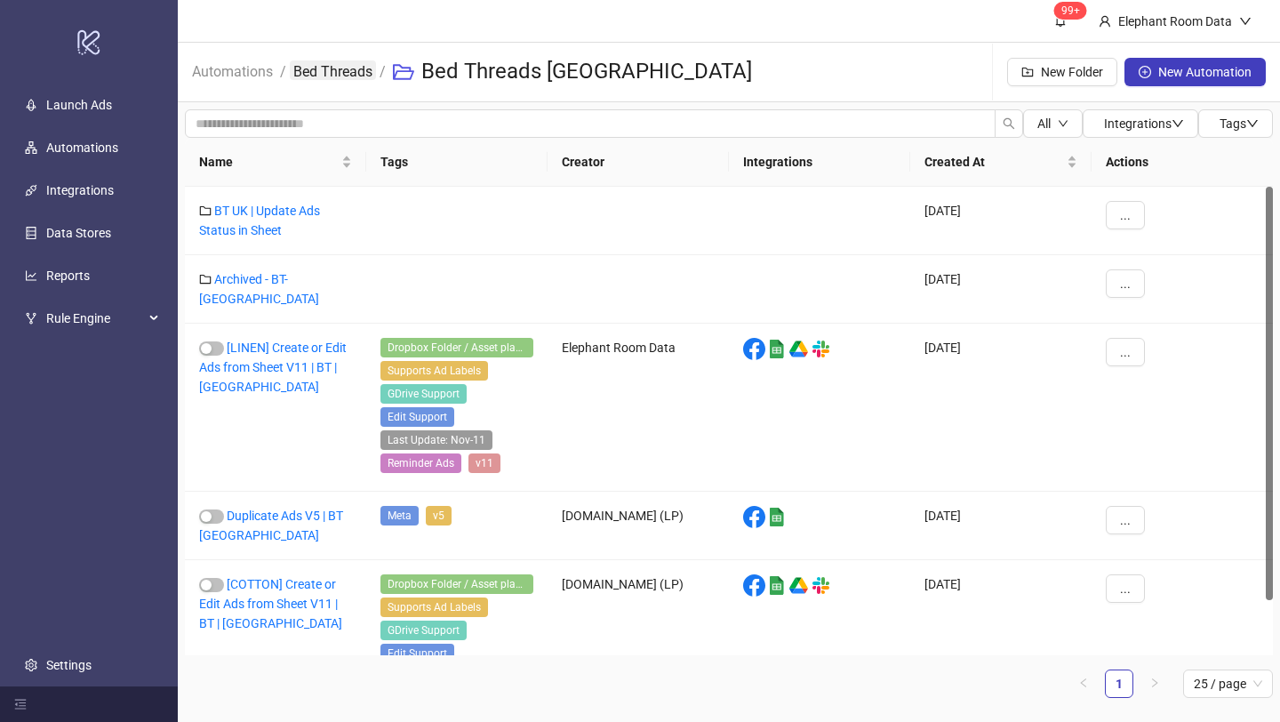
click at [352, 62] on link "Bed Threads" at bounding box center [333, 70] width 86 height 20
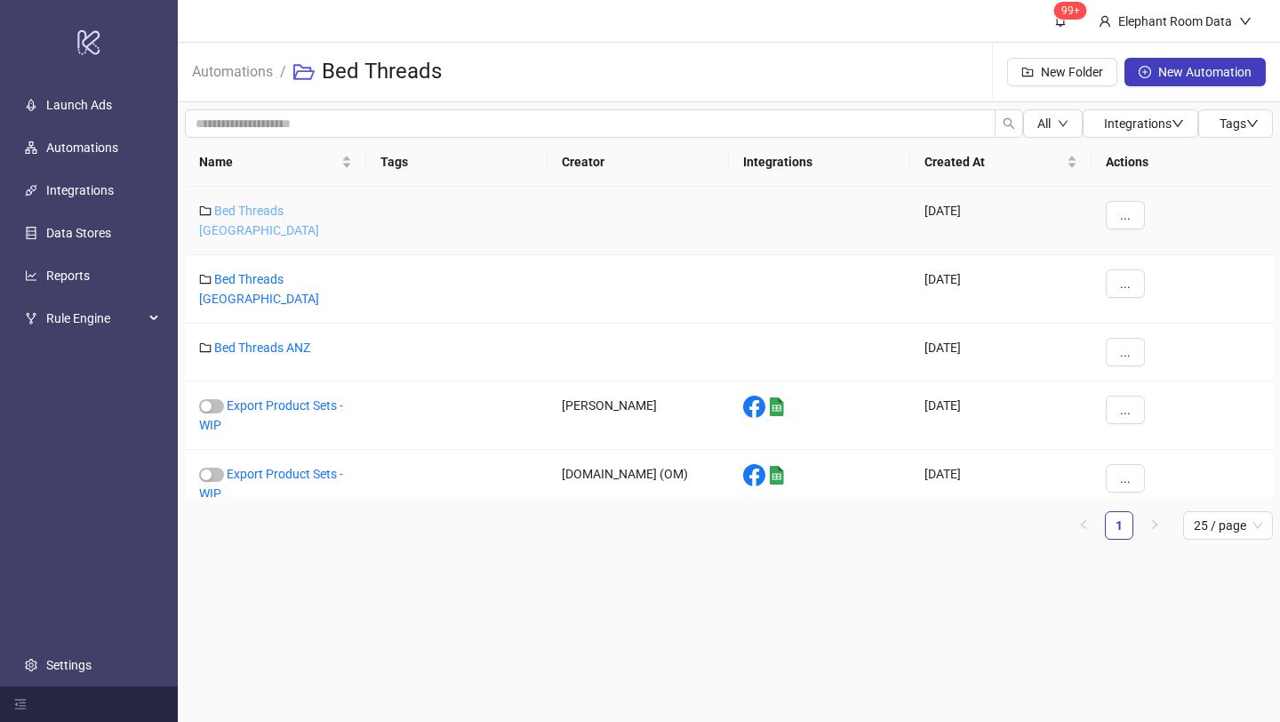
click at [294, 212] on link "Bed Threads [GEOGRAPHIC_DATA]" at bounding box center [259, 221] width 120 height 34
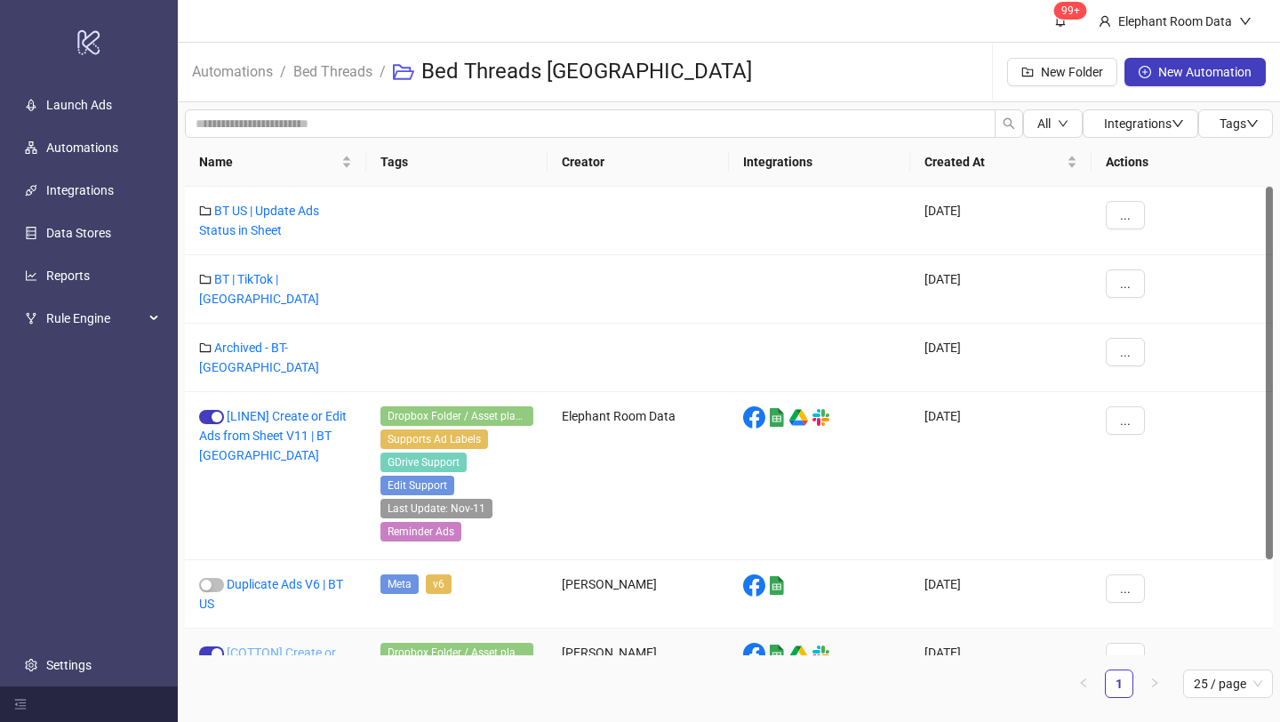
click at [323, 645] on link "[COTTON] Create or Edit Ads from Sheet V11 | BT US" at bounding box center [268, 671] width 139 height 53
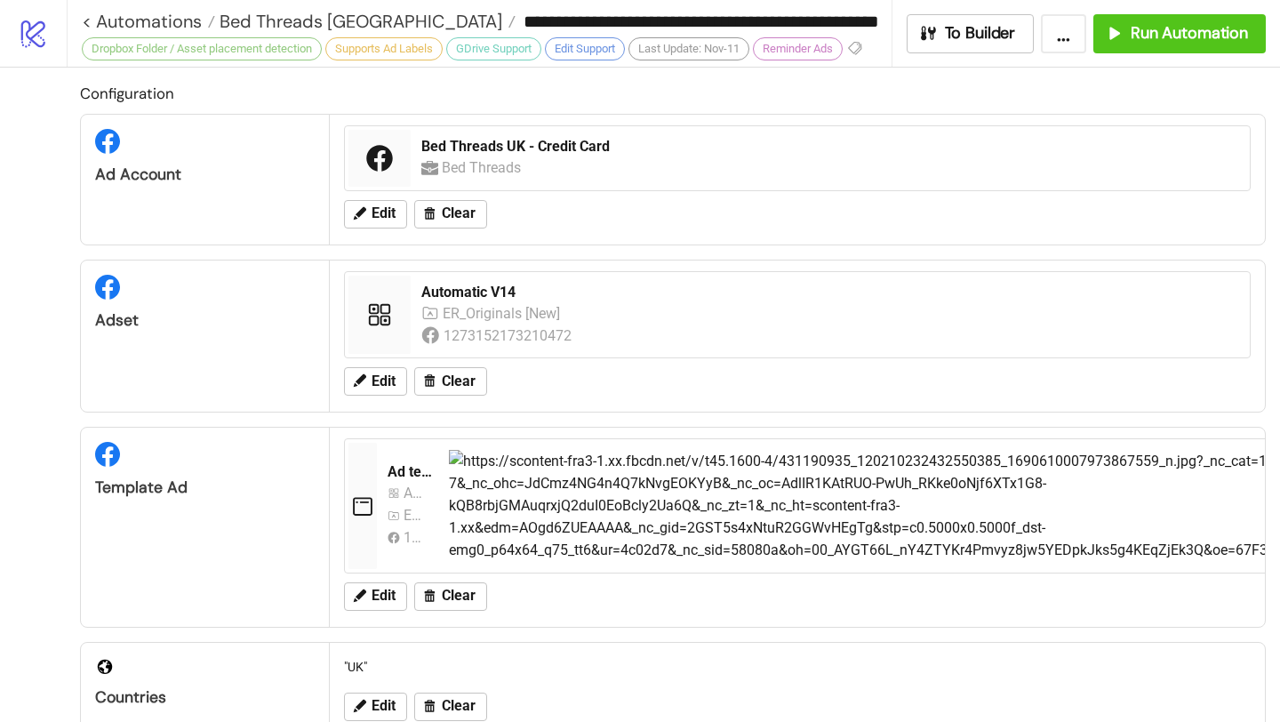
type input "**********"
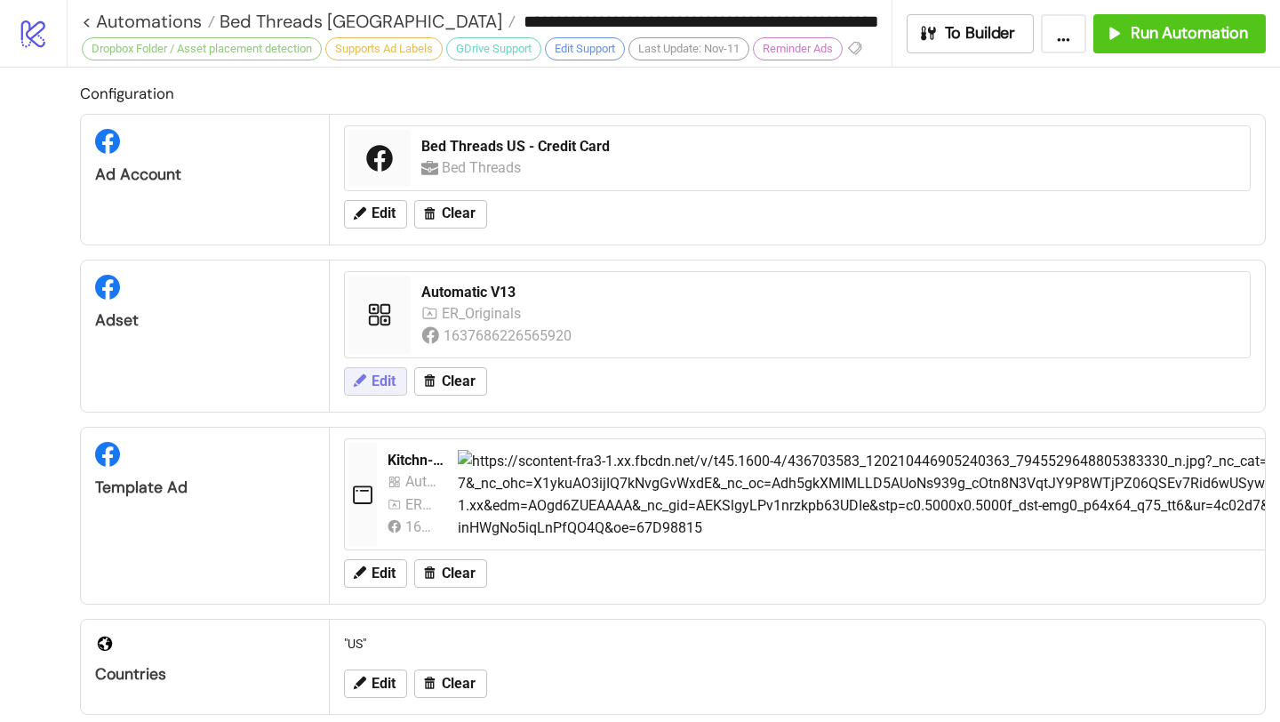
click at [389, 382] on span "Edit" at bounding box center [384, 381] width 24 height 16
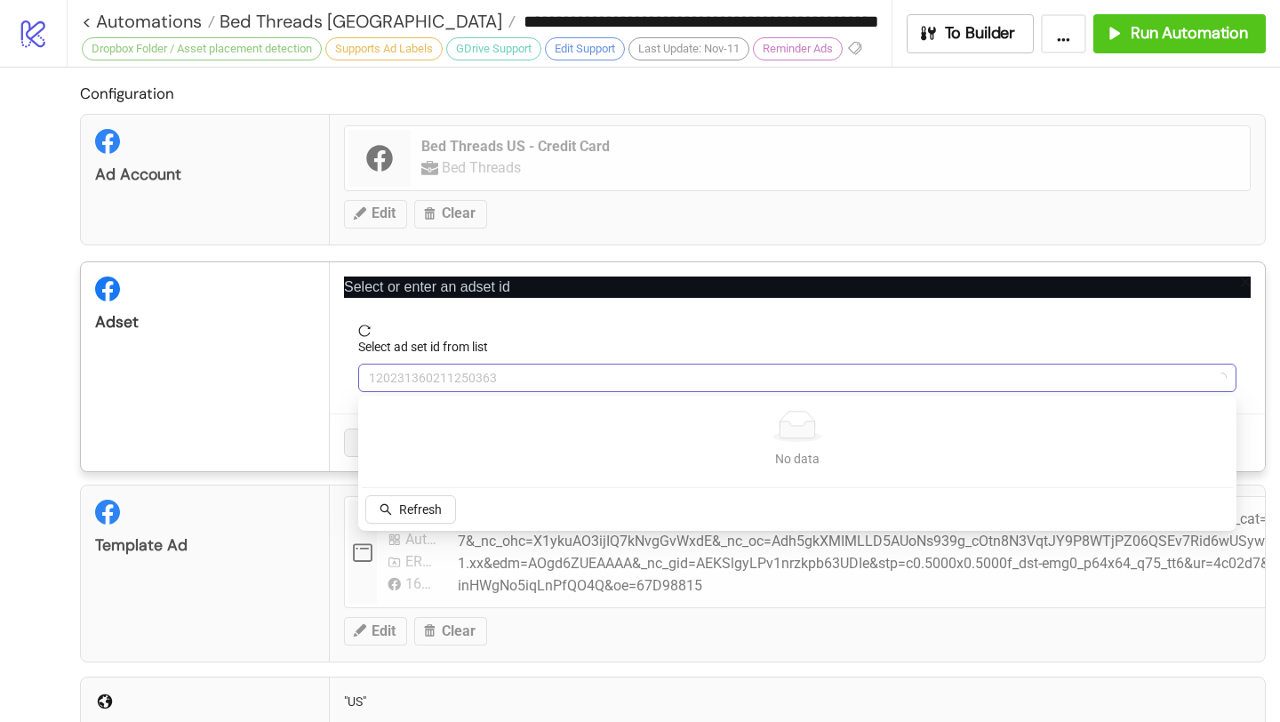
click at [484, 377] on span "120231360211250363" at bounding box center [797, 377] width 857 height 27
click at [420, 518] on button "Refresh" at bounding box center [410, 509] width 91 height 28
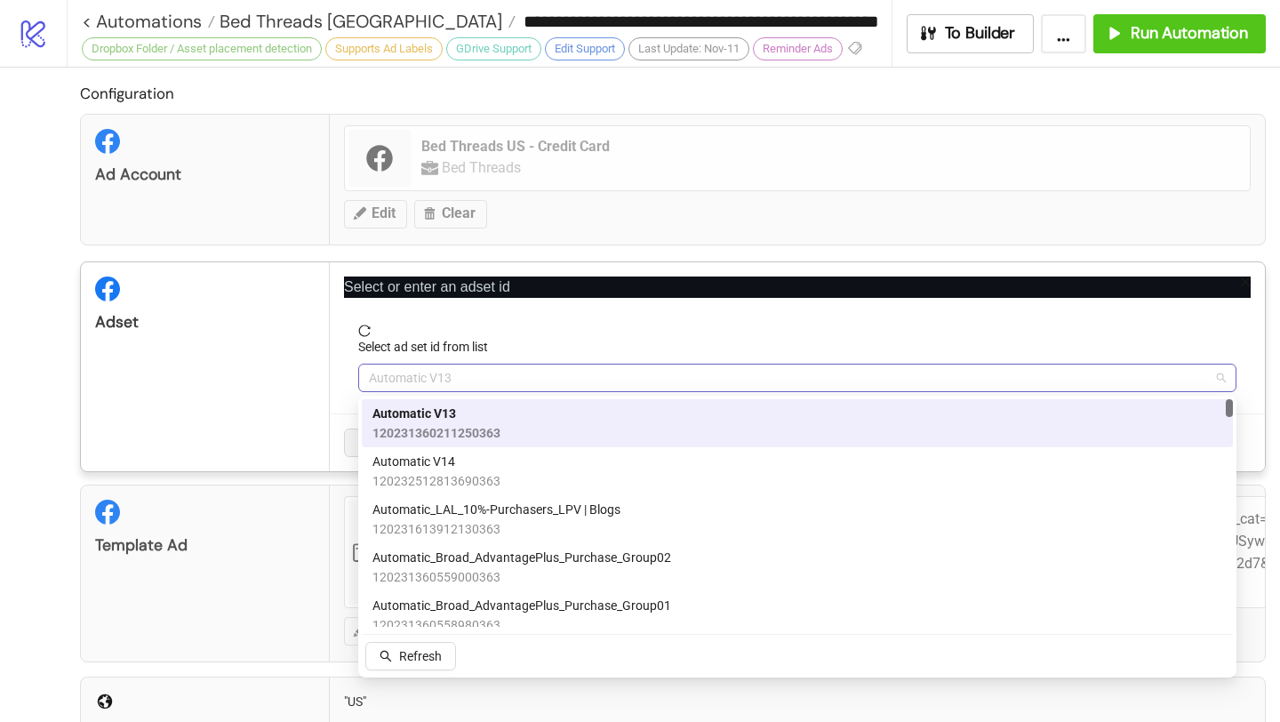
click at [440, 374] on span "Automatic V13" at bounding box center [797, 377] width 857 height 27
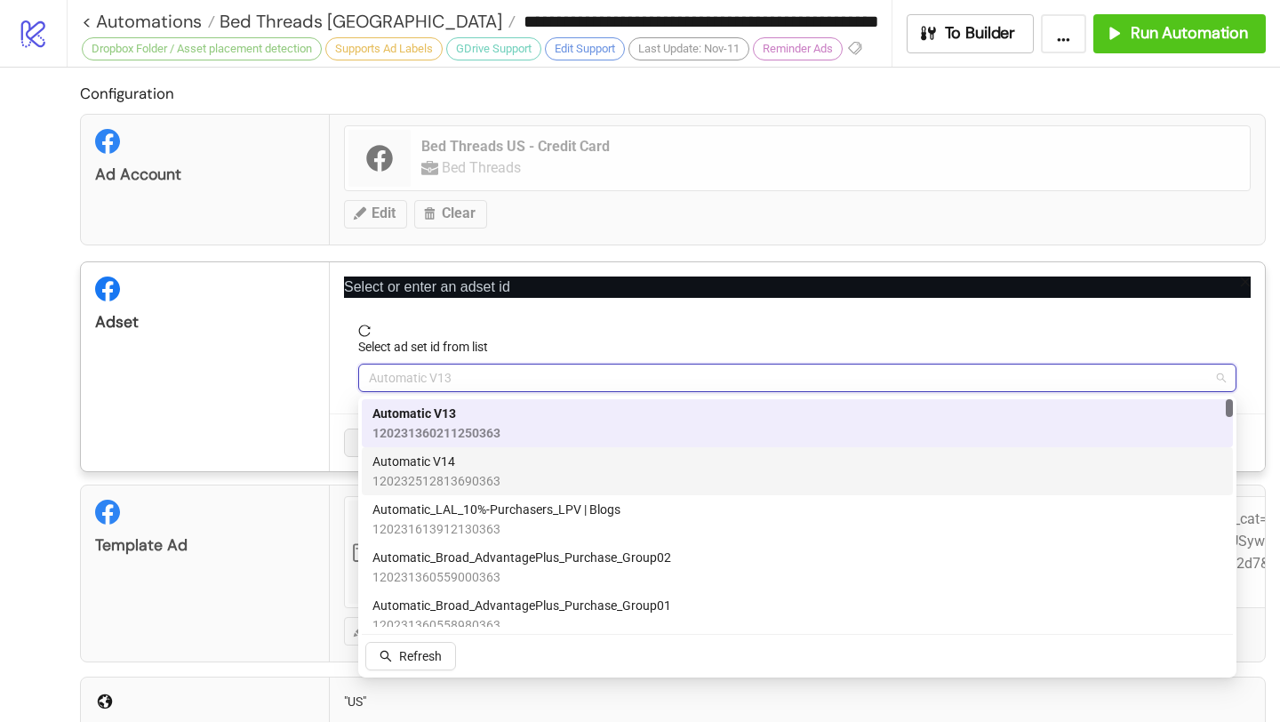
click at [449, 472] on span "120232512813690363" at bounding box center [436, 481] width 128 height 20
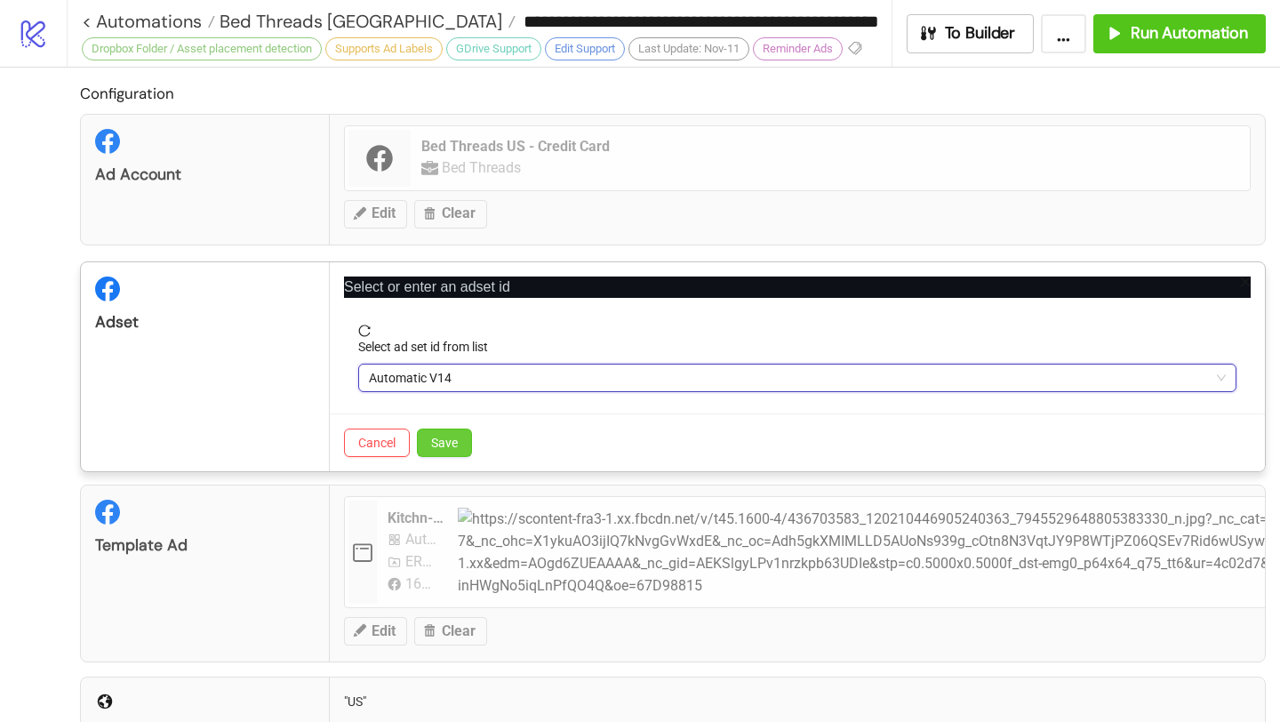
click at [449, 450] on button "Save" at bounding box center [444, 443] width 55 height 28
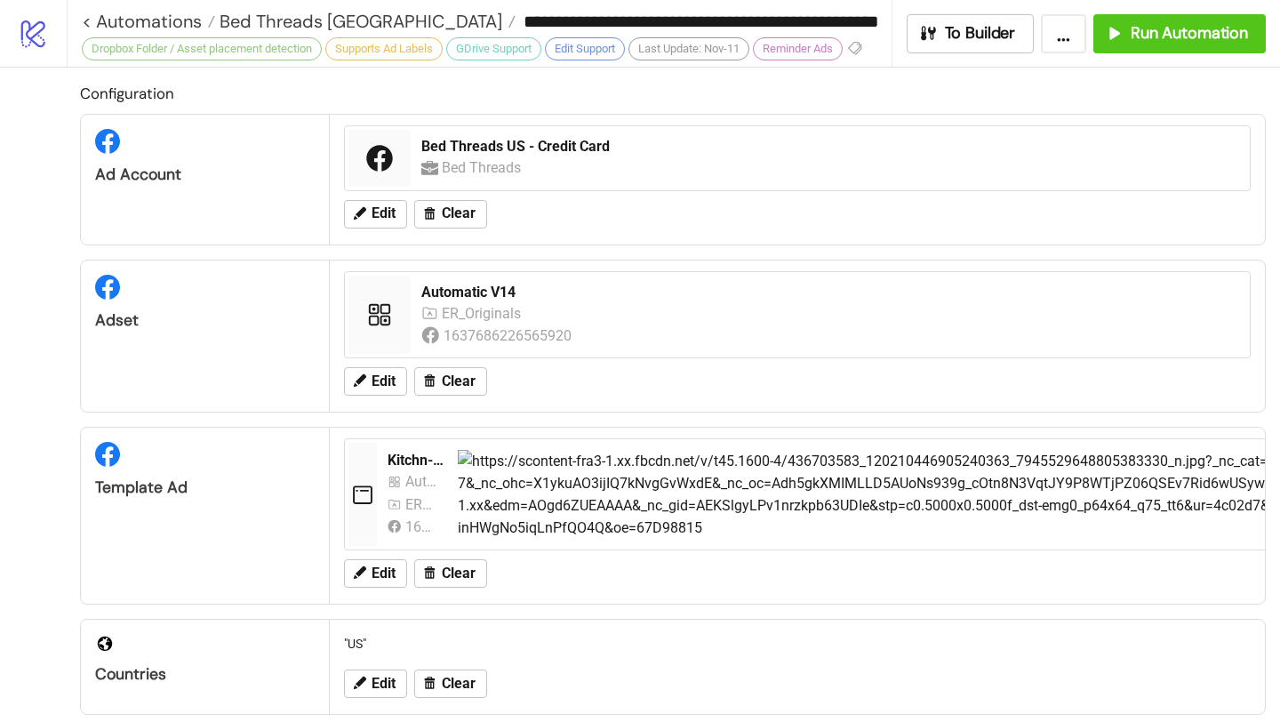
click at [1189, 68] on div "Configuration Ad Account Bed Threads US - Credit Card Bed Threads Edit Clear Ad…" at bounding box center [640, 705] width 1280 height 1275
click at [1187, 36] on span "Run Automation" at bounding box center [1189, 33] width 117 height 20
